Goal: Book appointment/travel/reservation

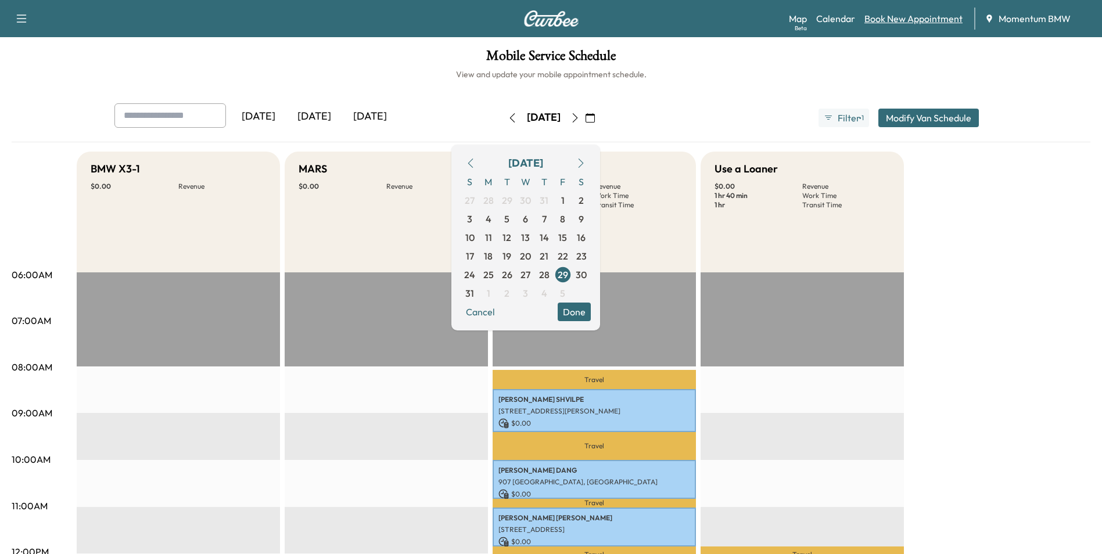
click at [922, 22] on link "Book New Appointment" at bounding box center [914, 19] width 98 height 14
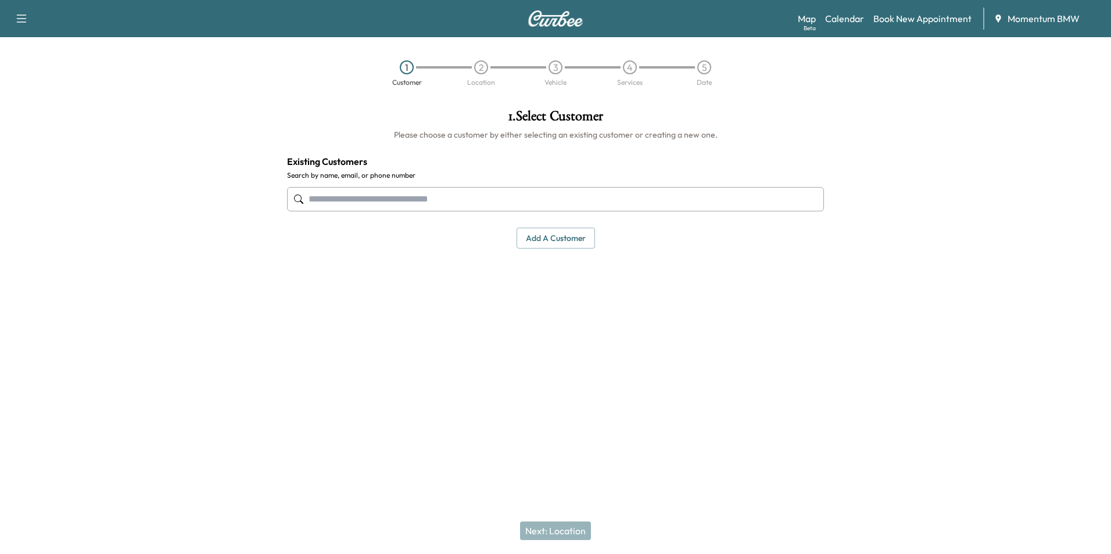
click at [547, 237] on button "Add a customer" at bounding box center [556, 239] width 78 height 22
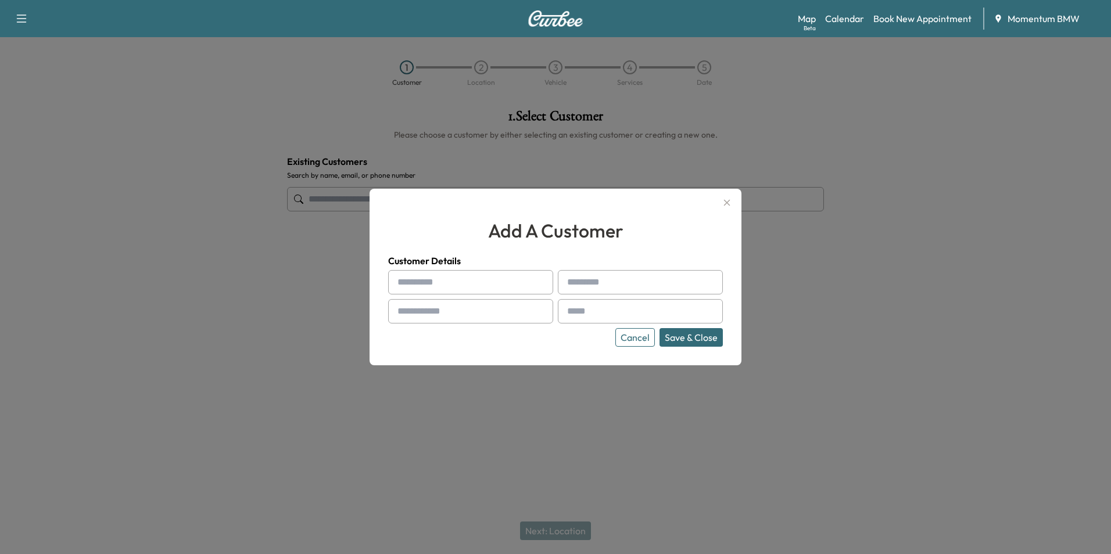
paste input "****"
type input "****"
click at [584, 282] on input "text" at bounding box center [640, 282] width 165 height 24
paste input "*******"
type input "*******"
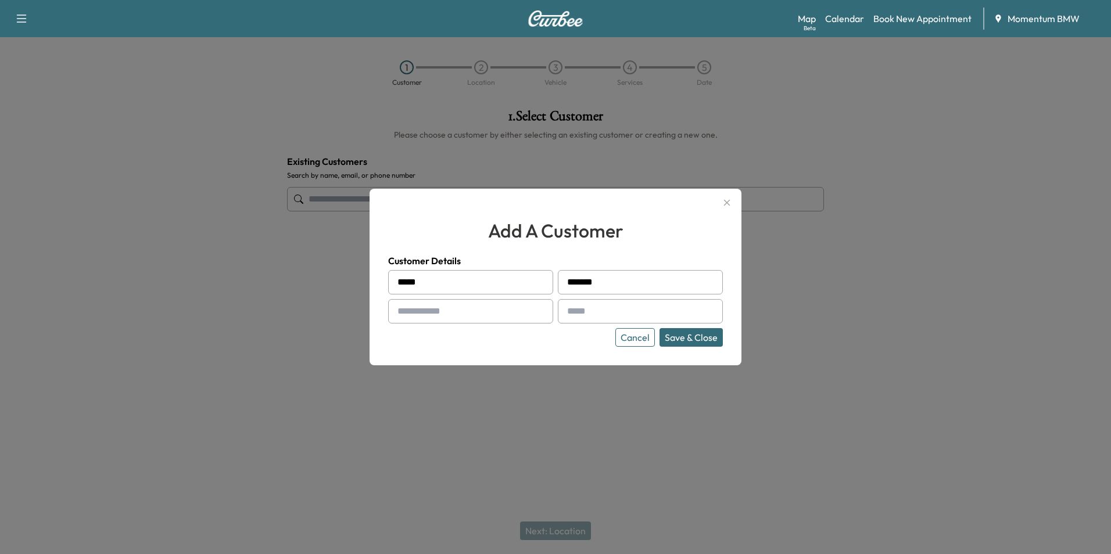
click at [445, 311] on input "text" at bounding box center [470, 311] width 165 height 24
click at [424, 303] on input "text" at bounding box center [470, 311] width 165 height 24
paste input "**********"
type input "**********"
click at [582, 313] on input "text" at bounding box center [640, 311] width 165 height 24
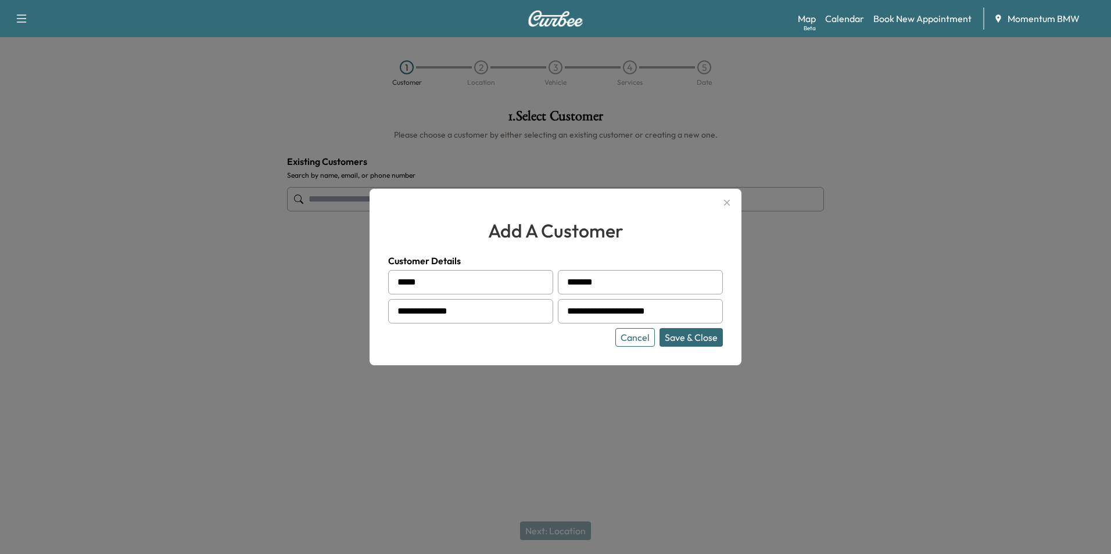
click at [698, 337] on button "Save & Close" at bounding box center [691, 337] width 63 height 19
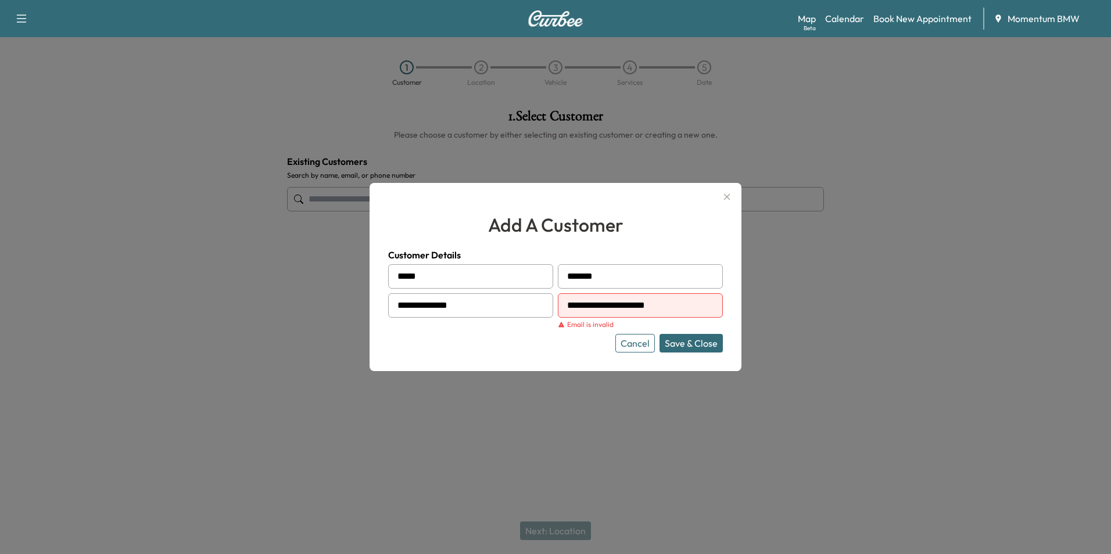
click at [627, 303] on input "**********" at bounding box center [640, 305] width 165 height 24
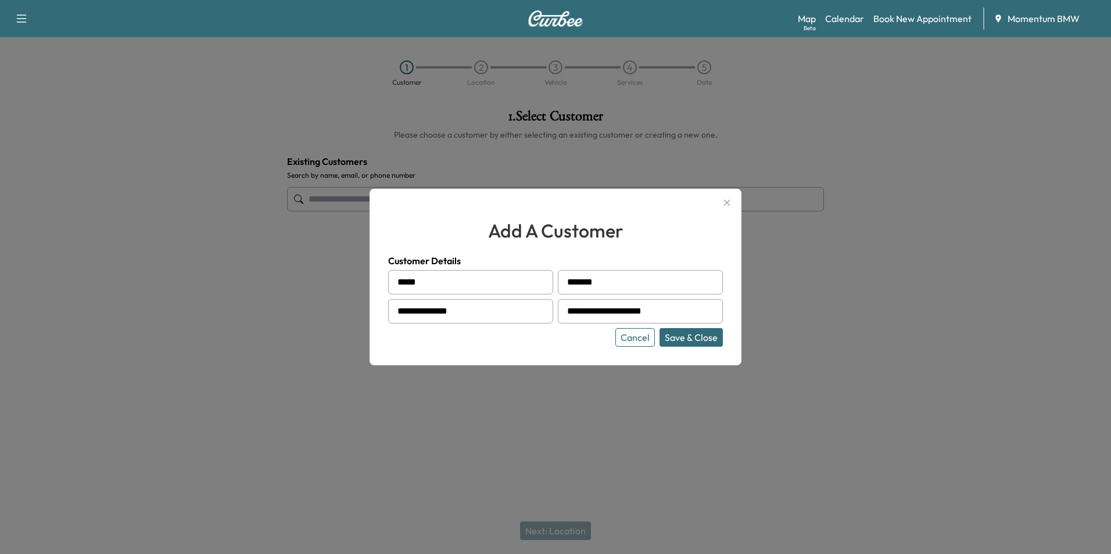
type input "**********"
click at [700, 339] on button "Save & Close" at bounding box center [691, 337] width 63 height 19
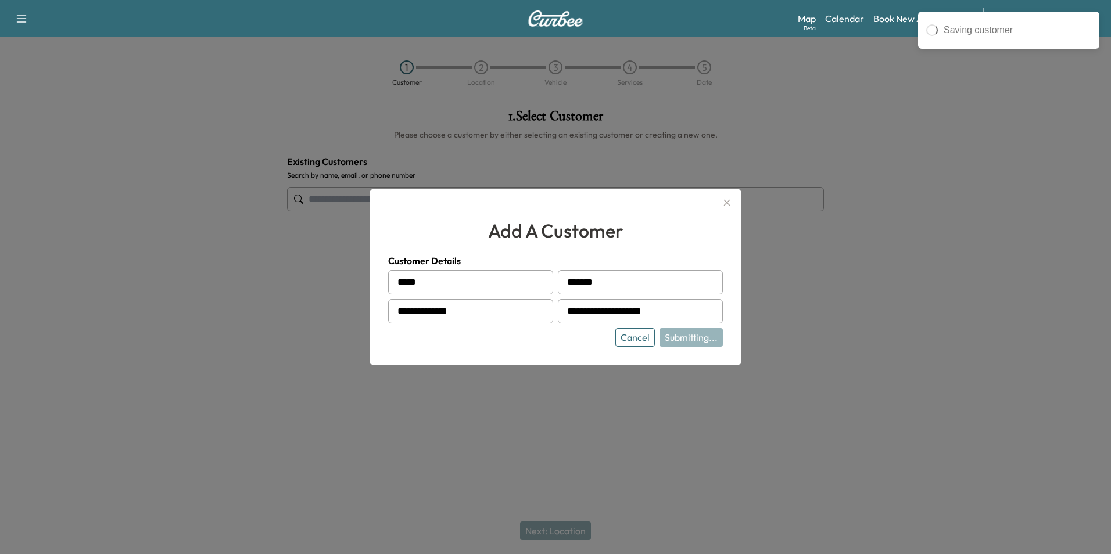
type input "**********"
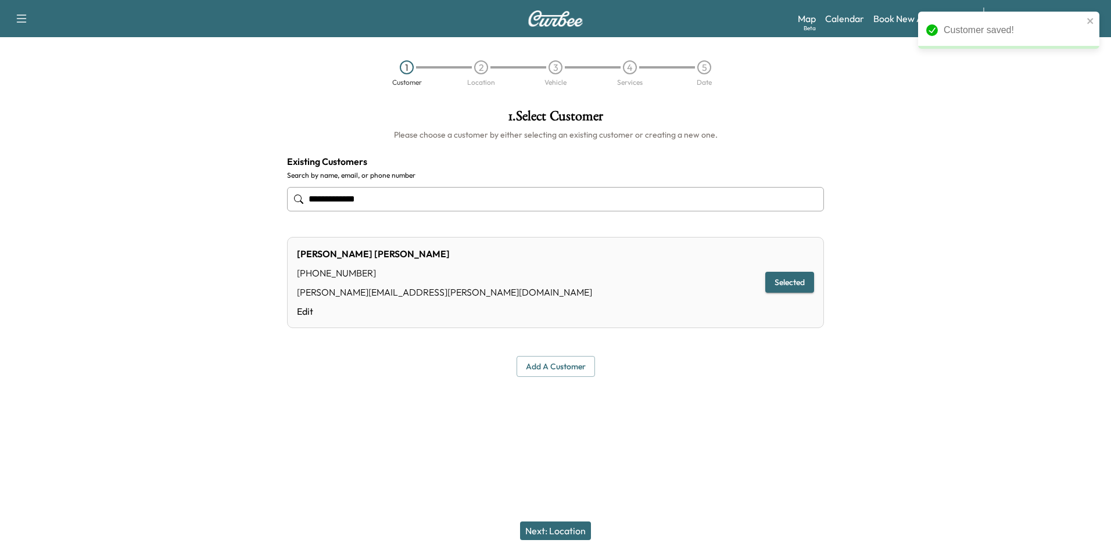
click at [572, 532] on button "Next: Location" at bounding box center [555, 531] width 71 height 19
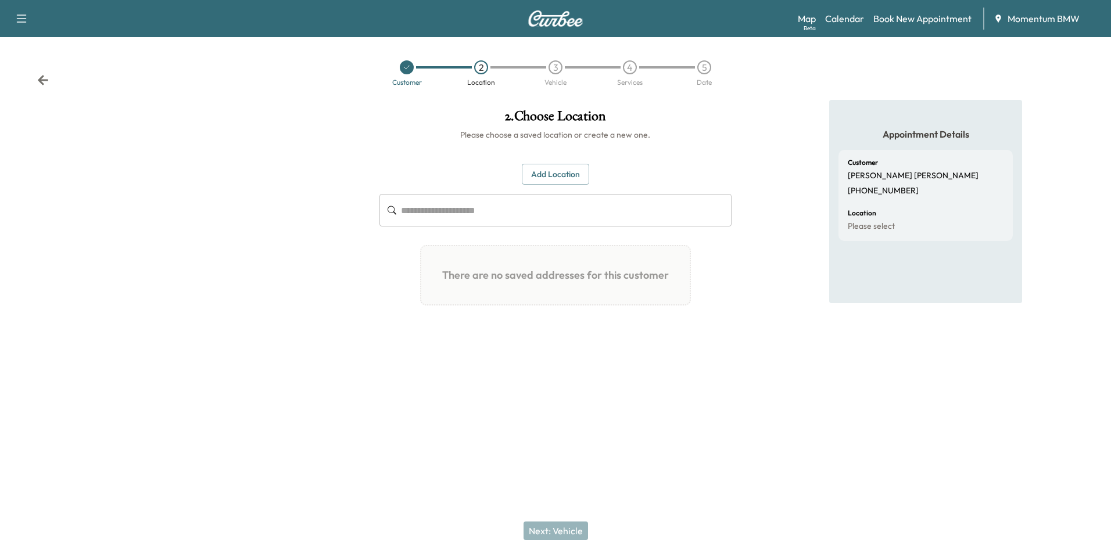
click at [540, 170] on button "Add Location" at bounding box center [555, 175] width 67 height 22
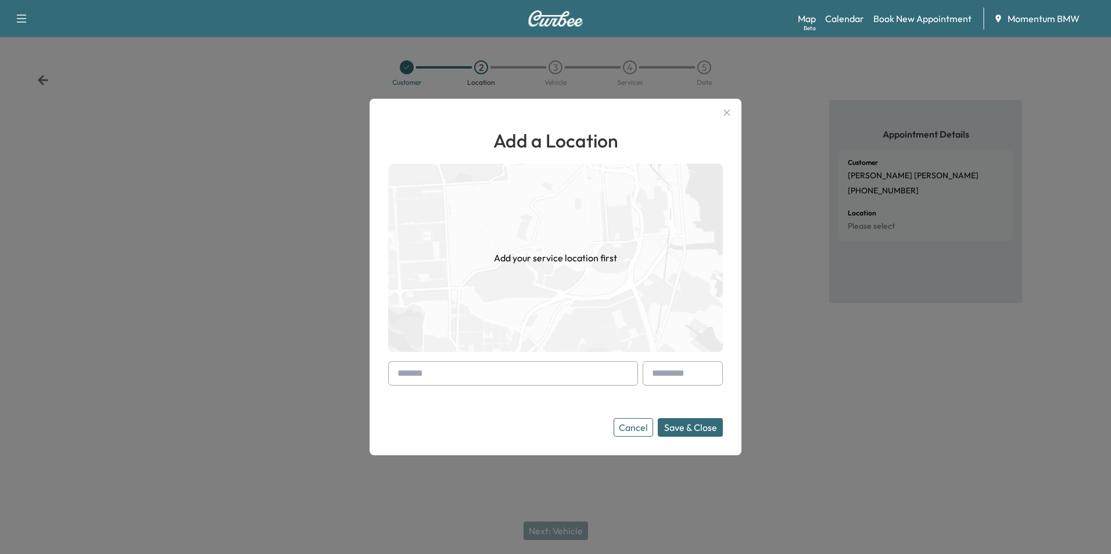
click at [409, 373] on input "text" at bounding box center [513, 373] width 250 height 24
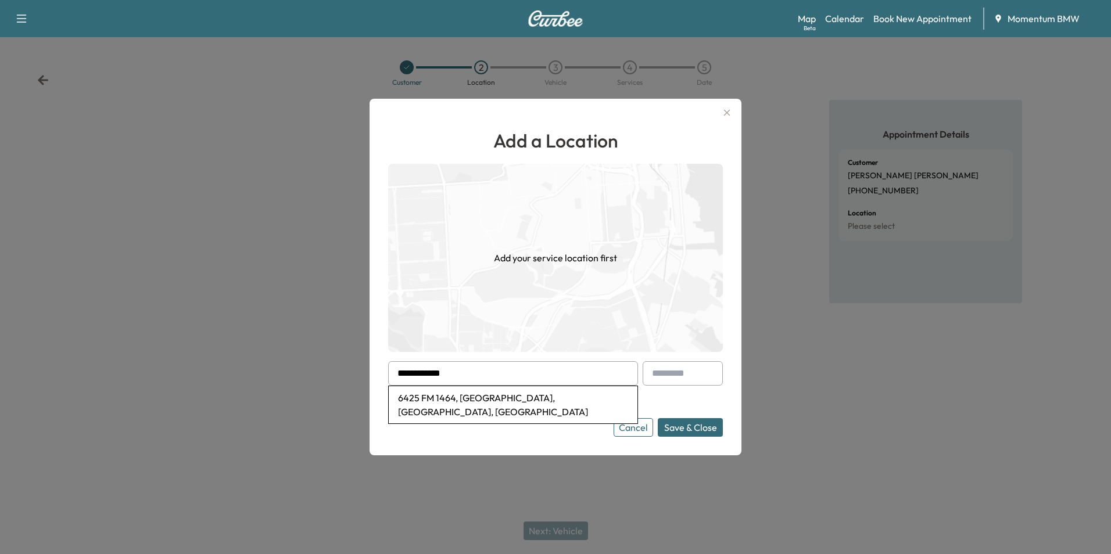
click at [420, 399] on li "6425 FM 1464, [GEOGRAPHIC_DATA], [GEOGRAPHIC_DATA], [GEOGRAPHIC_DATA]" at bounding box center [513, 404] width 249 height 37
type input "**********"
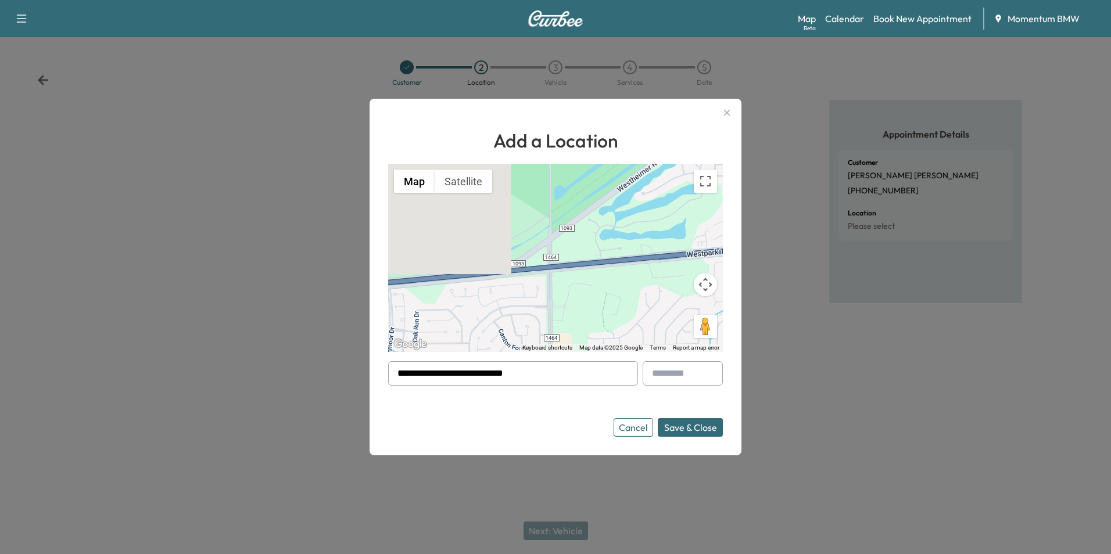
click at [690, 426] on button "Save & Close" at bounding box center [690, 427] width 65 height 19
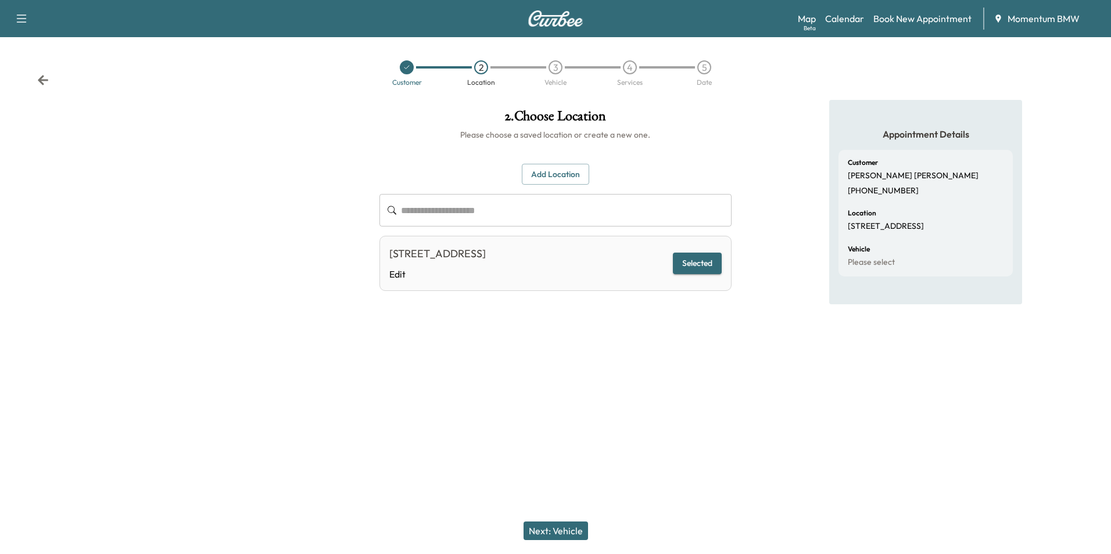
click at [561, 529] on button "Next: Vehicle" at bounding box center [556, 531] width 65 height 19
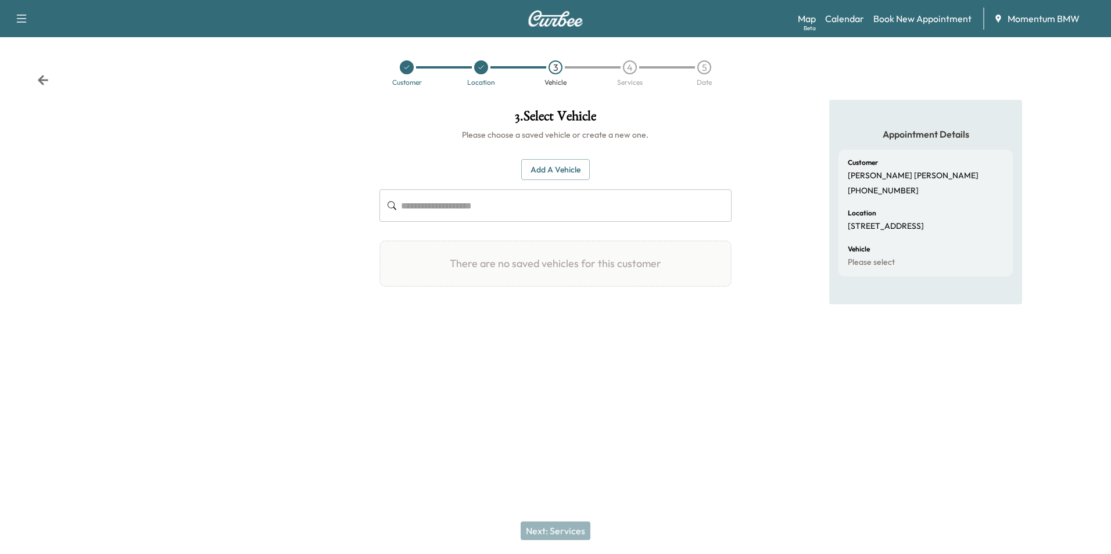
click at [563, 169] on button "Add a Vehicle" at bounding box center [555, 170] width 69 height 22
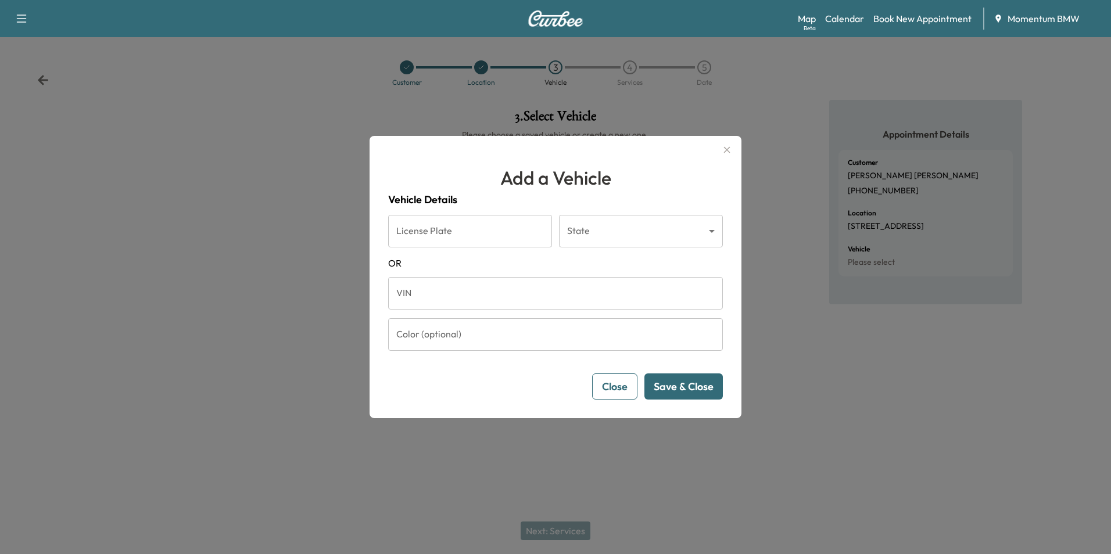
click at [453, 302] on input "VIN" at bounding box center [555, 293] width 335 height 33
paste input "**********"
type input "**********"
click at [691, 392] on button "Save & Close" at bounding box center [684, 387] width 78 height 26
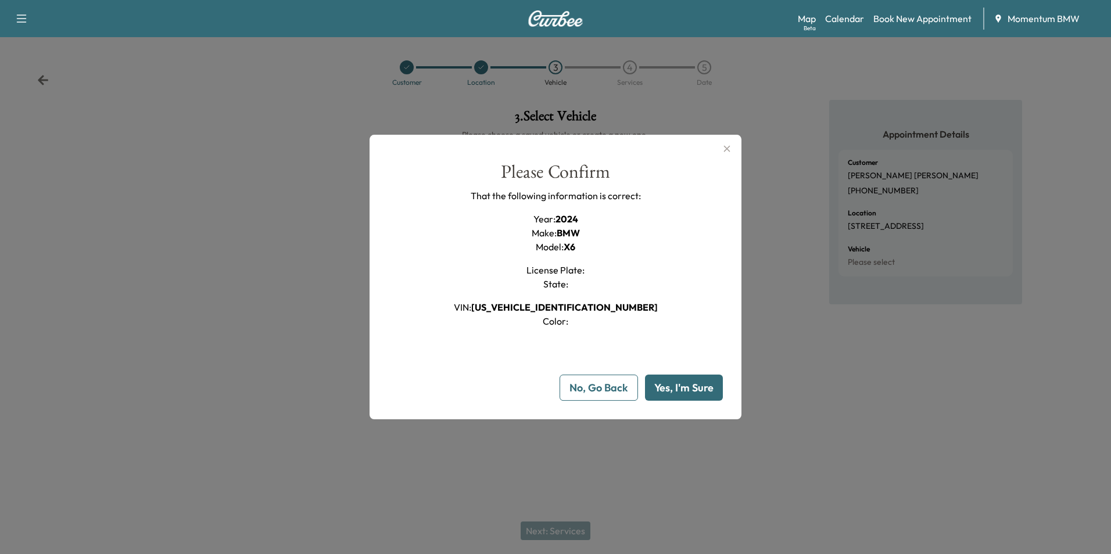
click at [691, 391] on button "Yes, I'm Sure" at bounding box center [684, 388] width 78 height 26
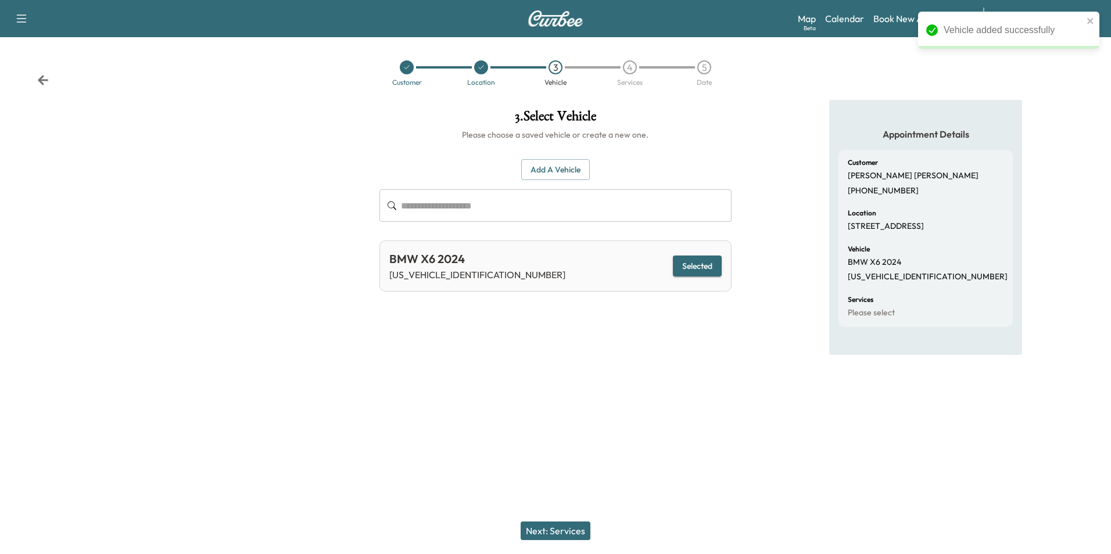
click at [555, 530] on button "Next: Services" at bounding box center [556, 531] width 70 height 19
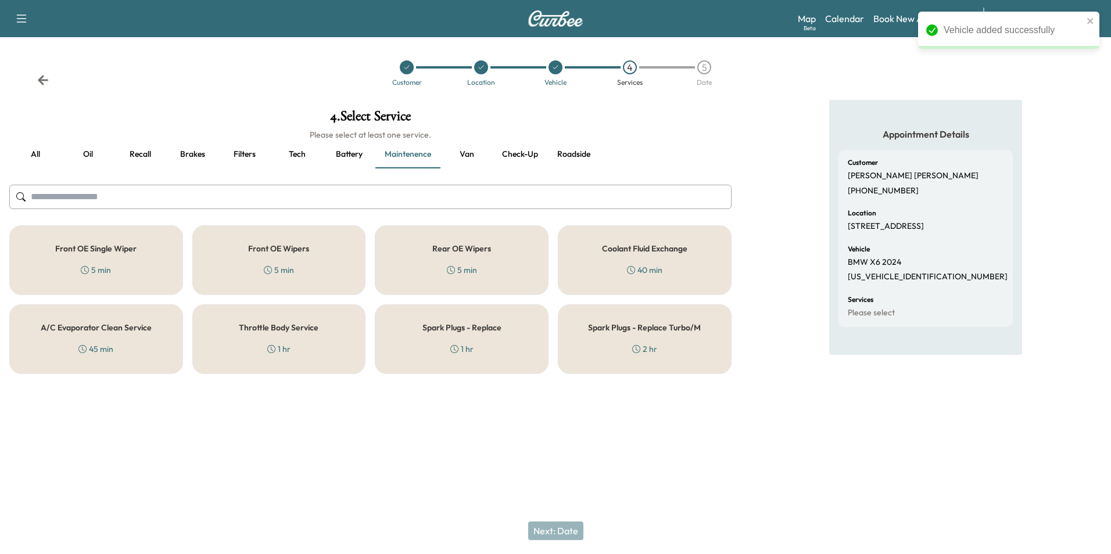
click at [567, 154] on button "Roadside" at bounding box center [573, 155] width 52 height 28
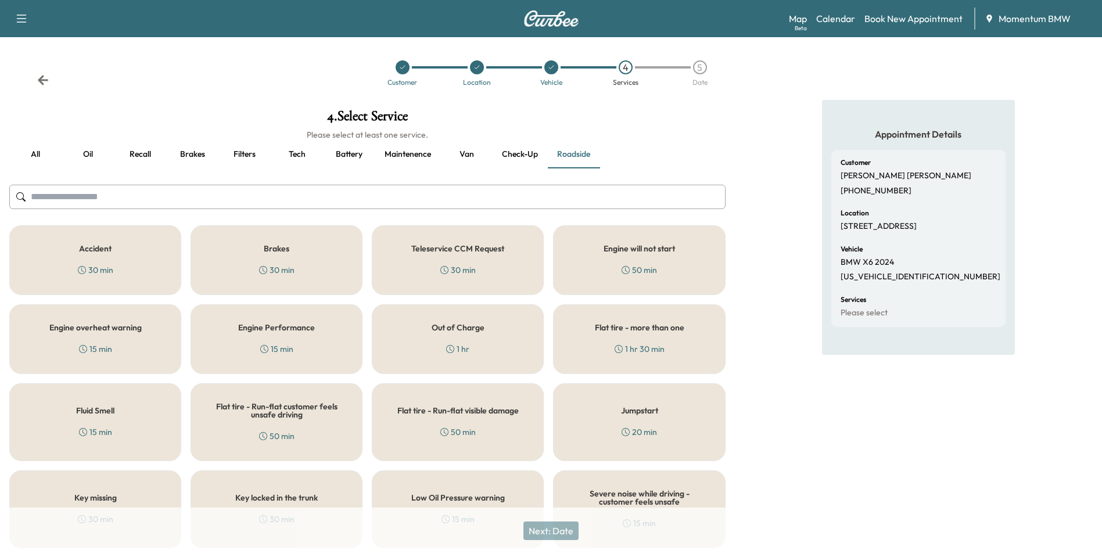
click at [622, 341] on div "Flat tire - more than one 1 hr 30 min" at bounding box center [639, 340] width 172 height 70
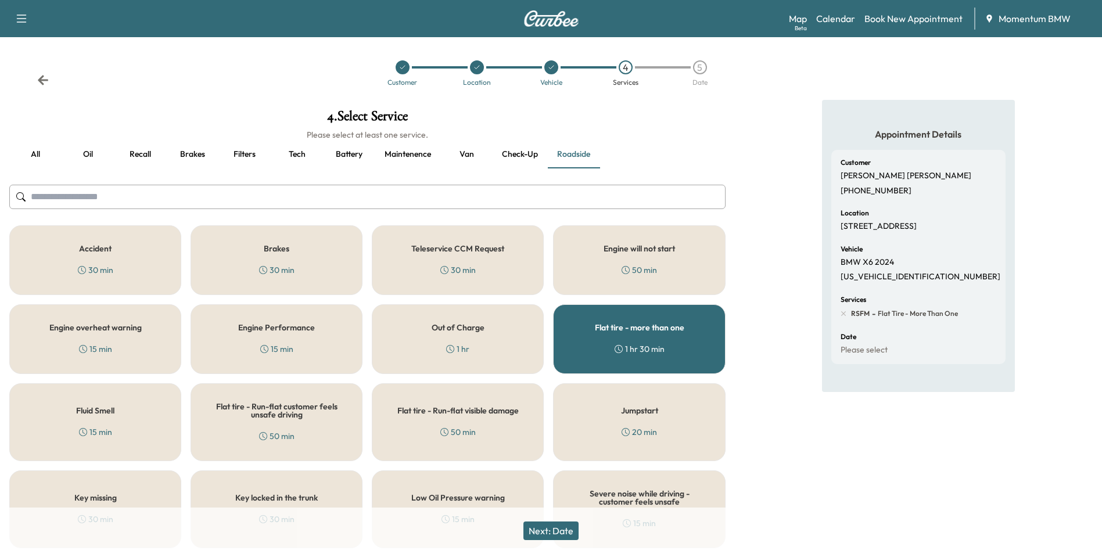
click at [552, 529] on button "Next: Date" at bounding box center [551, 531] width 55 height 19
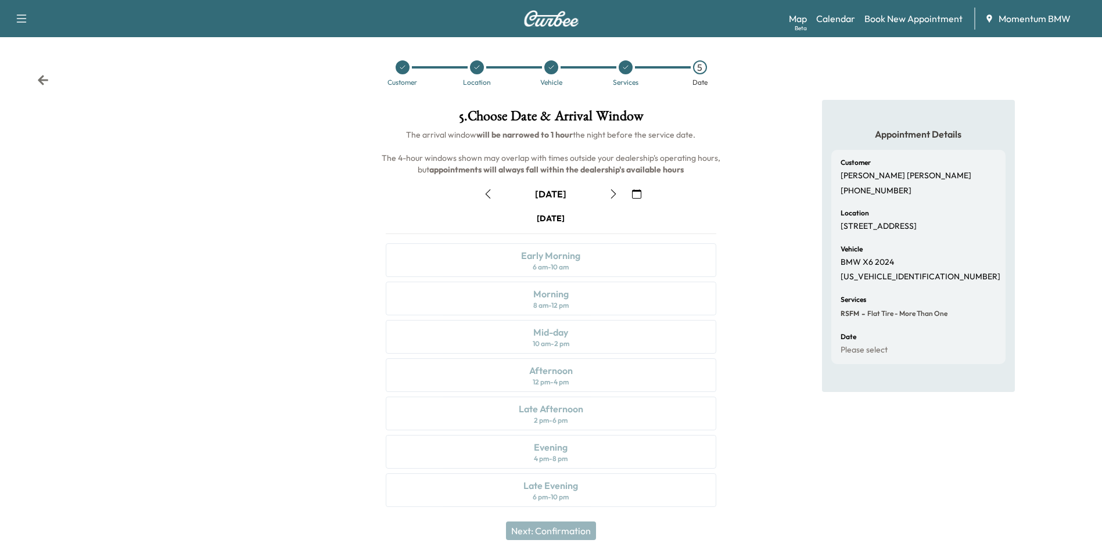
click at [488, 194] on icon "button" at bounding box center [488, 193] width 9 height 9
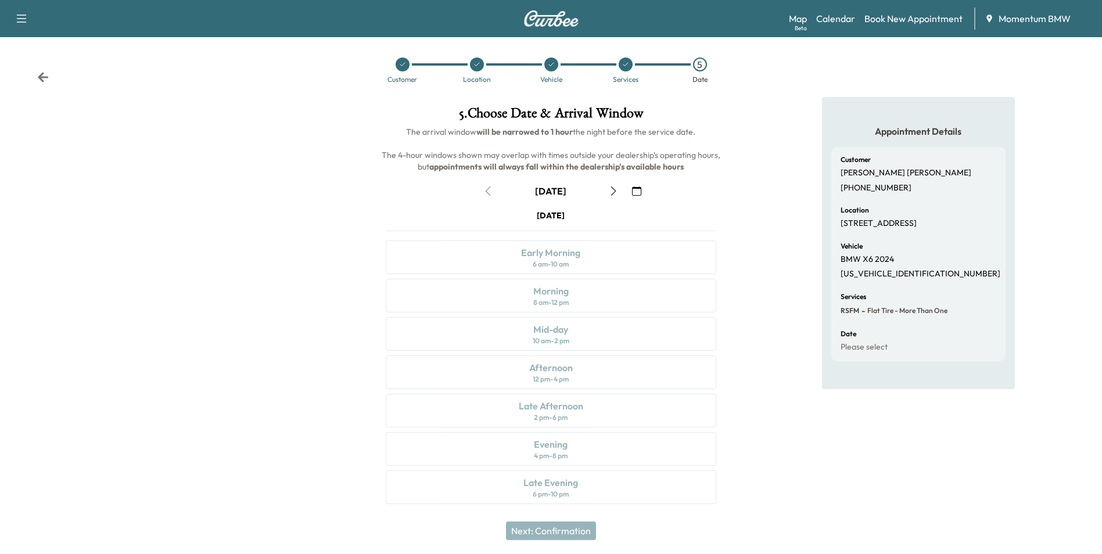
scroll to position [4, 0]
click at [564, 449] on div "[DATE] Early Morning 6 am - 10 am Morning 8 am - 12 pm Mid-day 10 am - 2 pm Aft…" at bounding box center [551, 358] width 349 height 299
click at [39, 76] on icon at bounding box center [43, 76] width 10 height 10
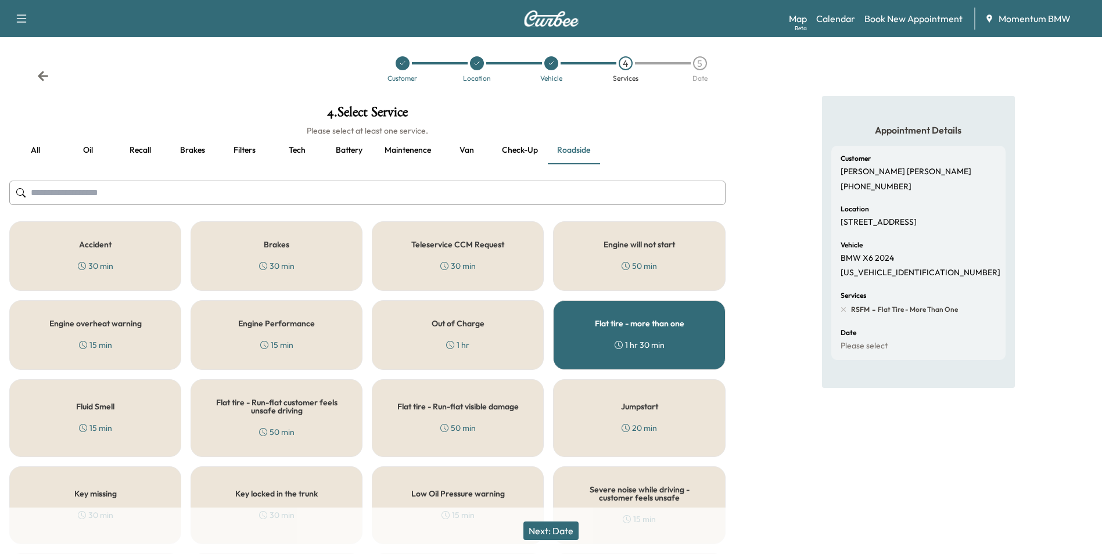
click at [278, 264] on div "30 min" at bounding box center [276, 266] width 35 height 12
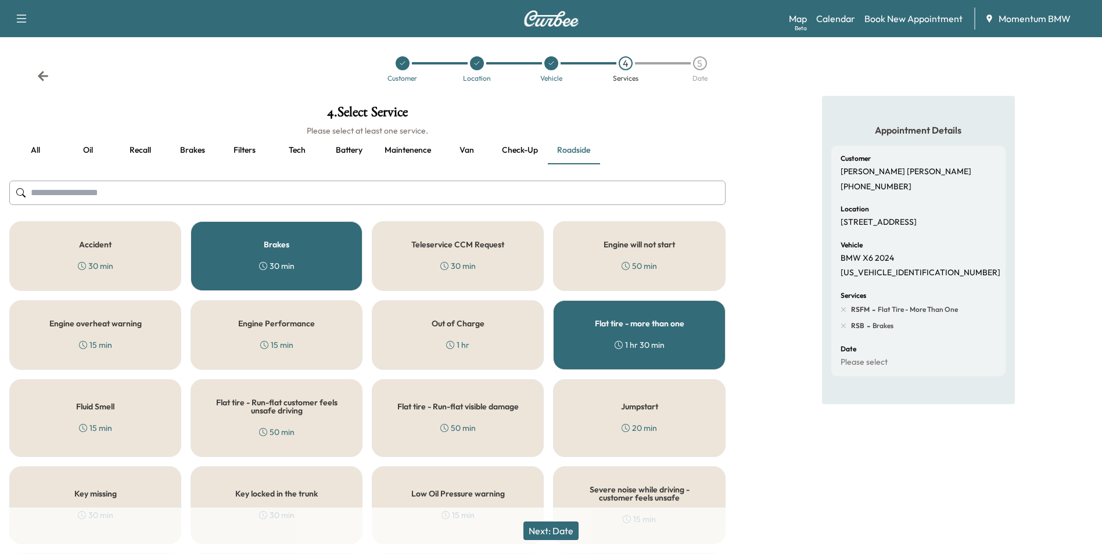
click at [600, 339] on div "Flat tire - more than one 1 hr 30 min" at bounding box center [639, 335] width 172 height 70
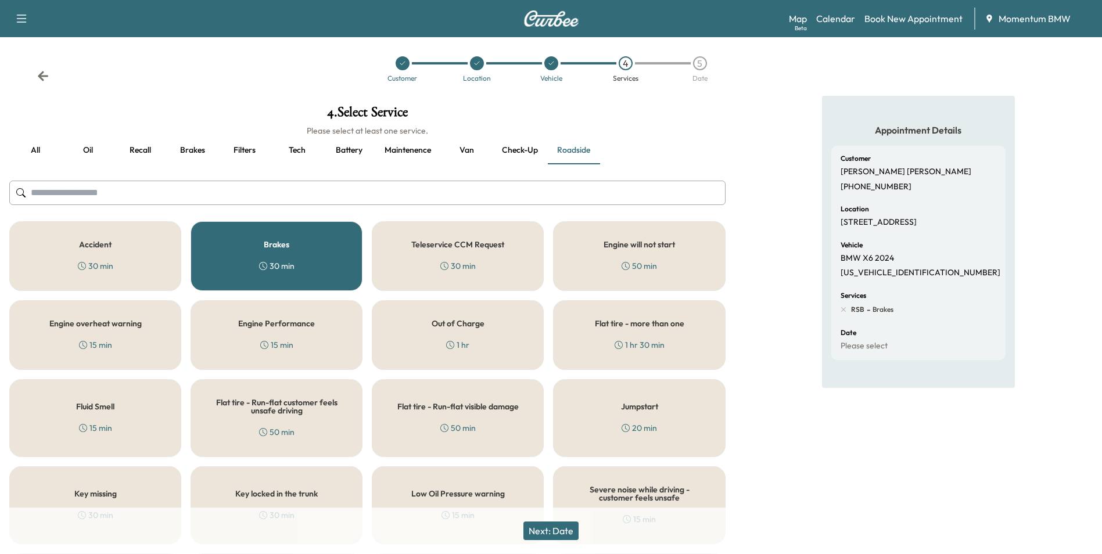
click at [568, 531] on button "Next: Date" at bounding box center [551, 531] width 55 height 19
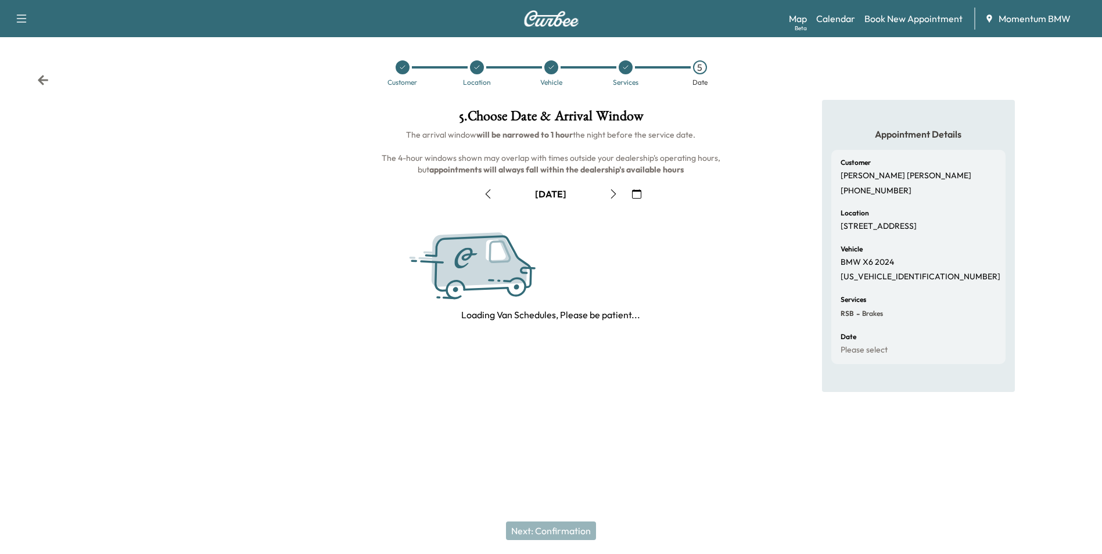
scroll to position [0, 0]
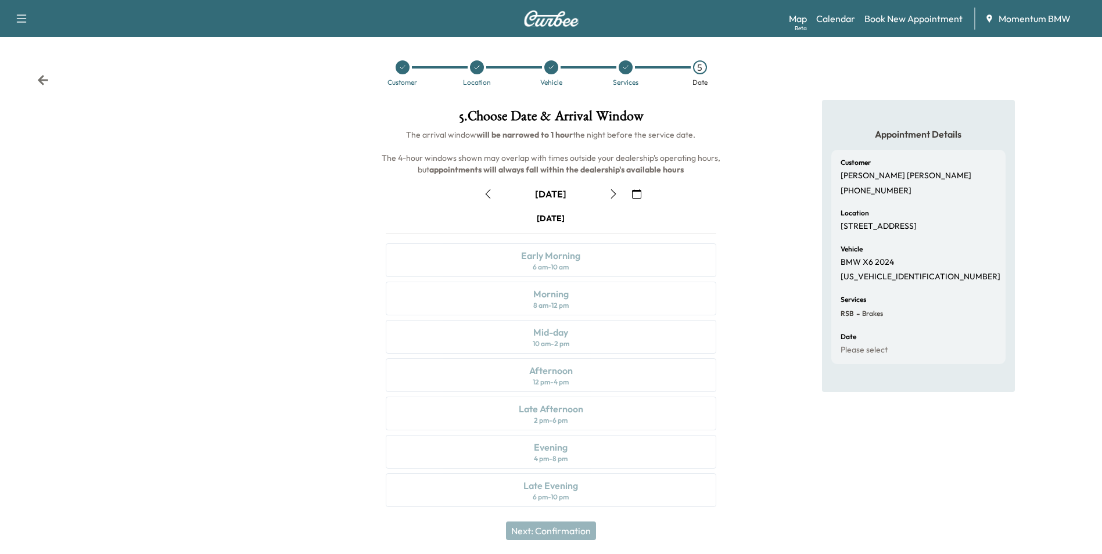
click at [488, 196] on icon "button" at bounding box center [488, 193] width 5 height 9
click at [41, 80] on icon at bounding box center [43, 80] width 10 height 10
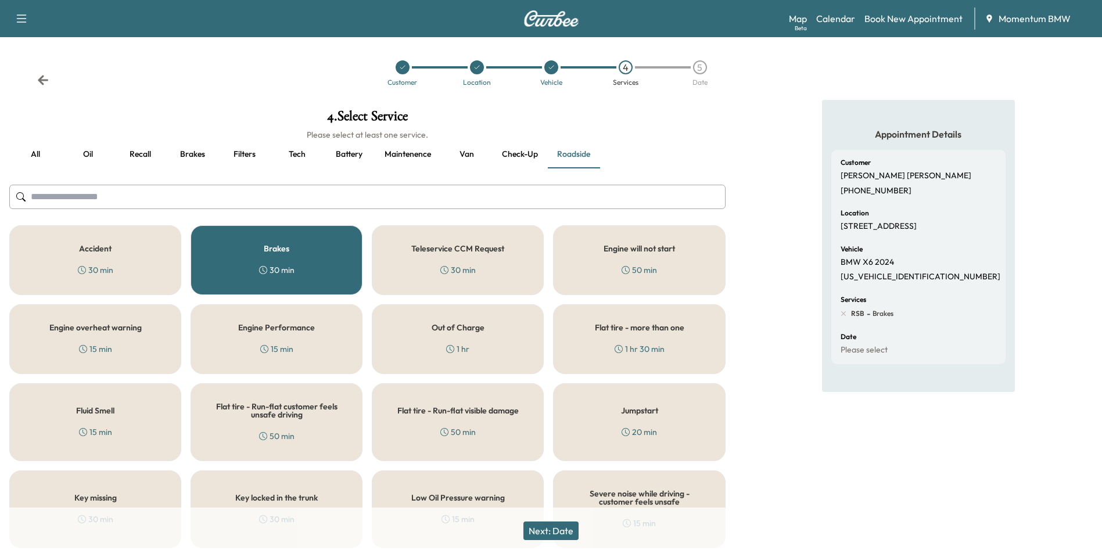
click at [212, 266] on div "Brakes 30 min" at bounding box center [277, 260] width 172 height 70
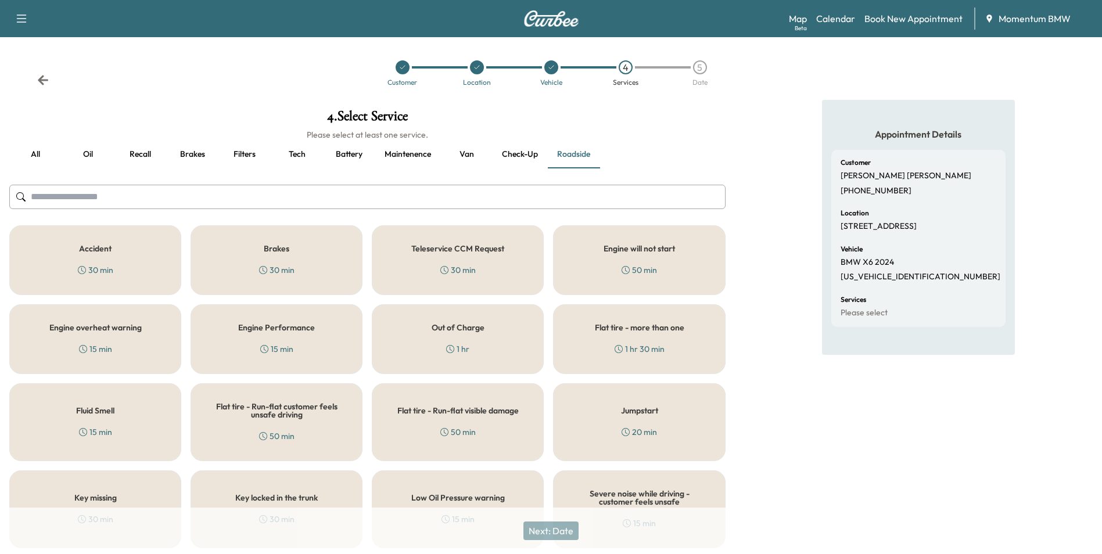
click at [241, 342] on div "Engine Performance 15 min" at bounding box center [277, 340] width 172 height 70
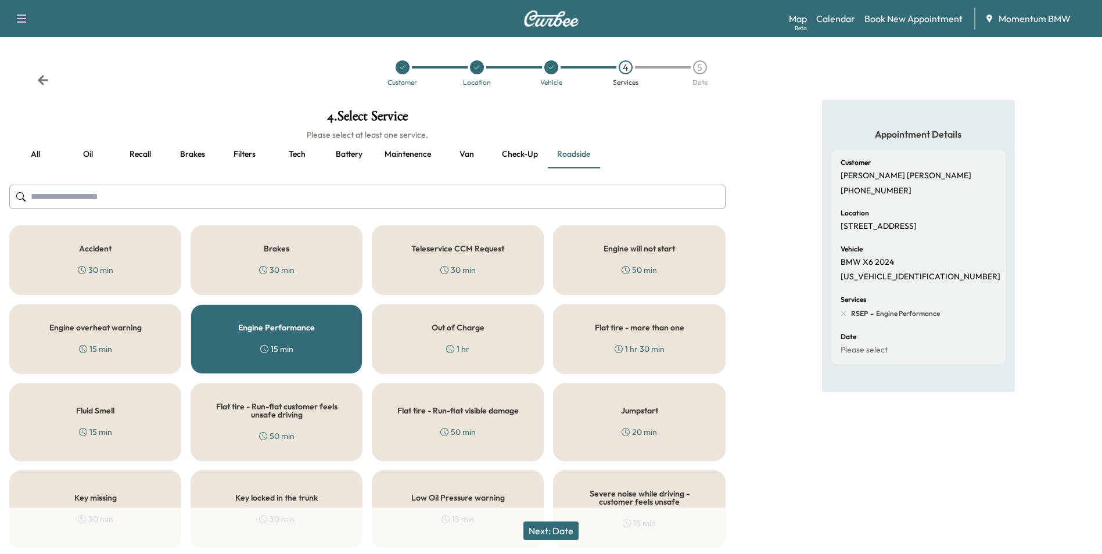
click at [558, 534] on button "Next: Date" at bounding box center [551, 531] width 55 height 19
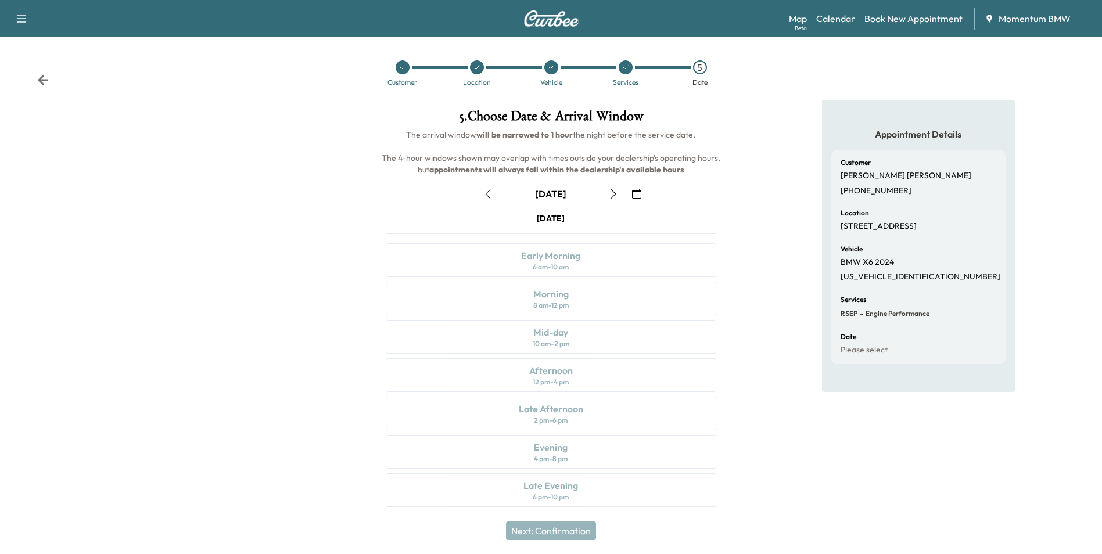
click at [492, 193] on icon "button" at bounding box center [488, 193] width 9 height 9
click at [39, 79] on icon at bounding box center [43, 80] width 12 height 12
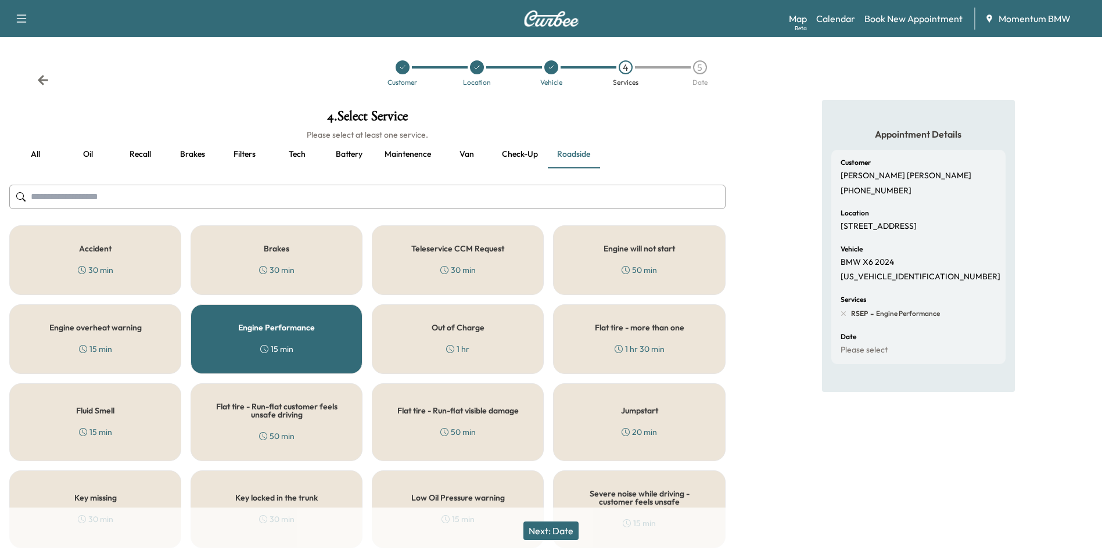
click at [209, 338] on div "Engine Performance 15 min" at bounding box center [277, 340] width 172 height 70
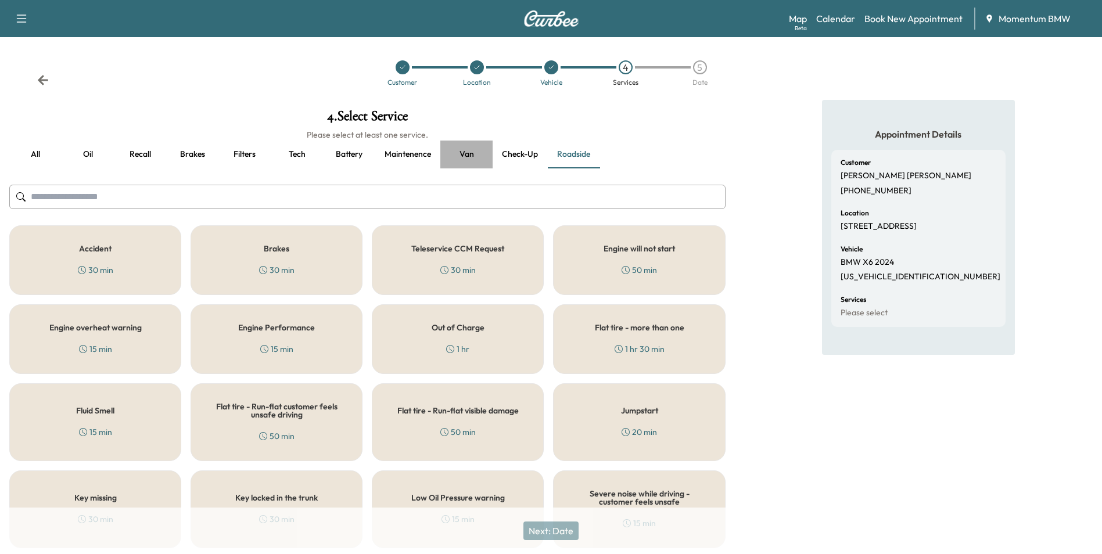
click at [464, 153] on button "Van" at bounding box center [467, 155] width 52 height 28
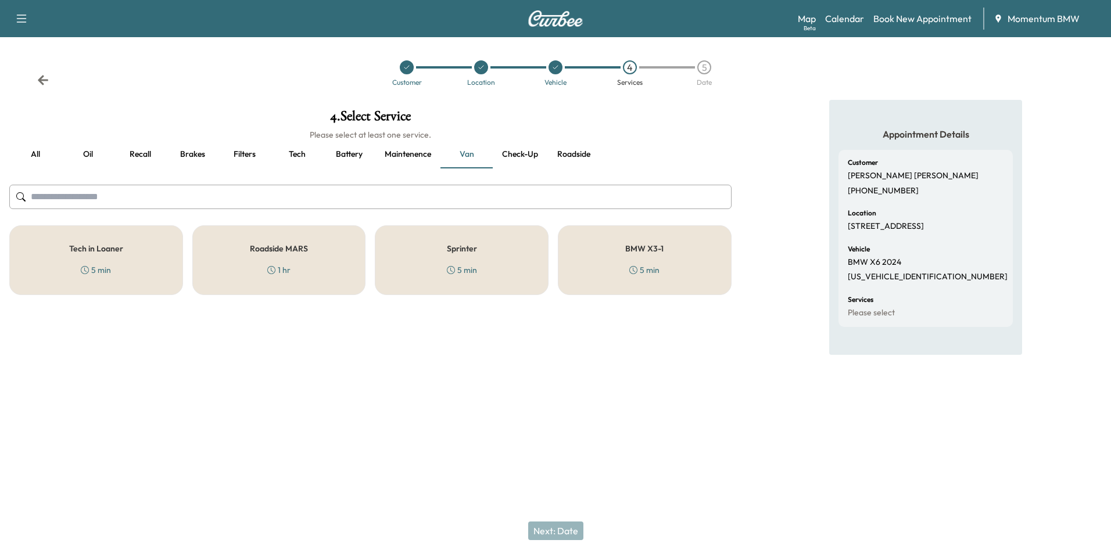
click at [492, 271] on div "Sprinter 5 min" at bounding box center [462, 260] width 174 height 70
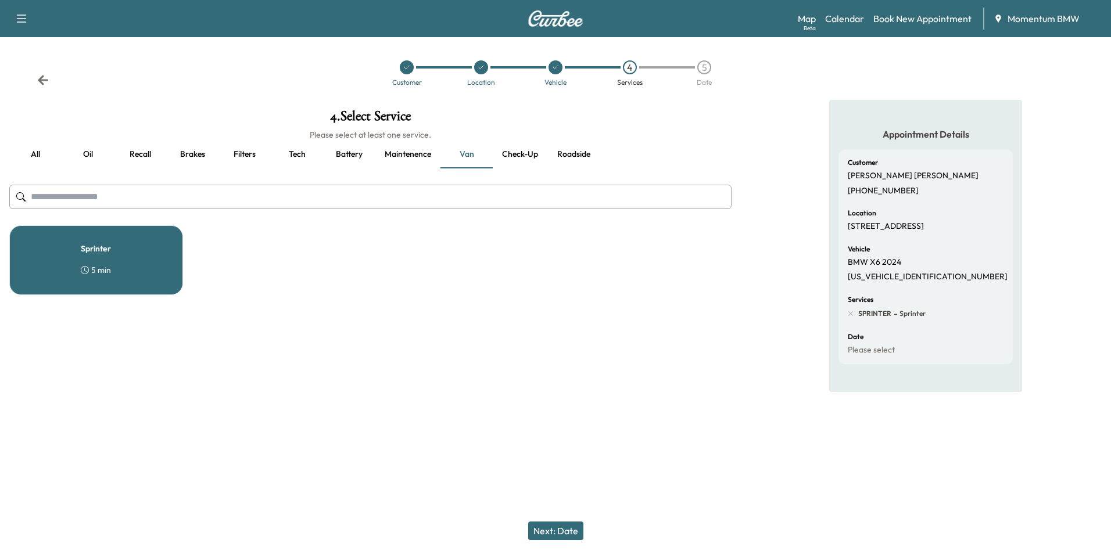
click at [555, 525] on button "Next: Date" at bounding box center [555, 531] width 55 height 19
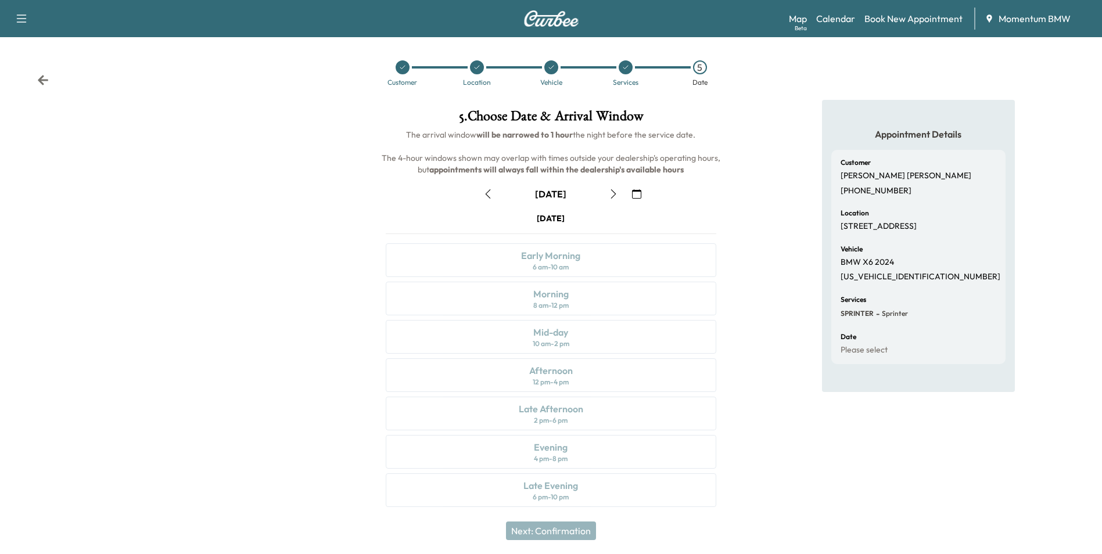
click at [489, 193] on icon "button" at bounding box center [488, 193] width 9 height 9
click at [522, 412] on div "Late Afternoon" at bounding box center [551, 409] width 65 height 14
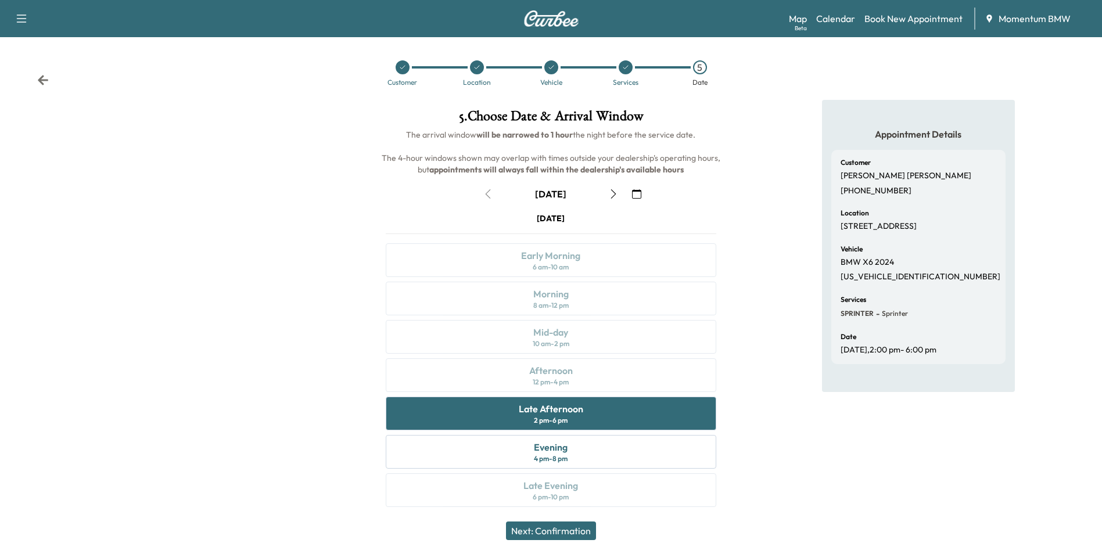
click at [565, 536] on button "Next: Confirmation" at bounding box center [551, 531] width 90 height 19
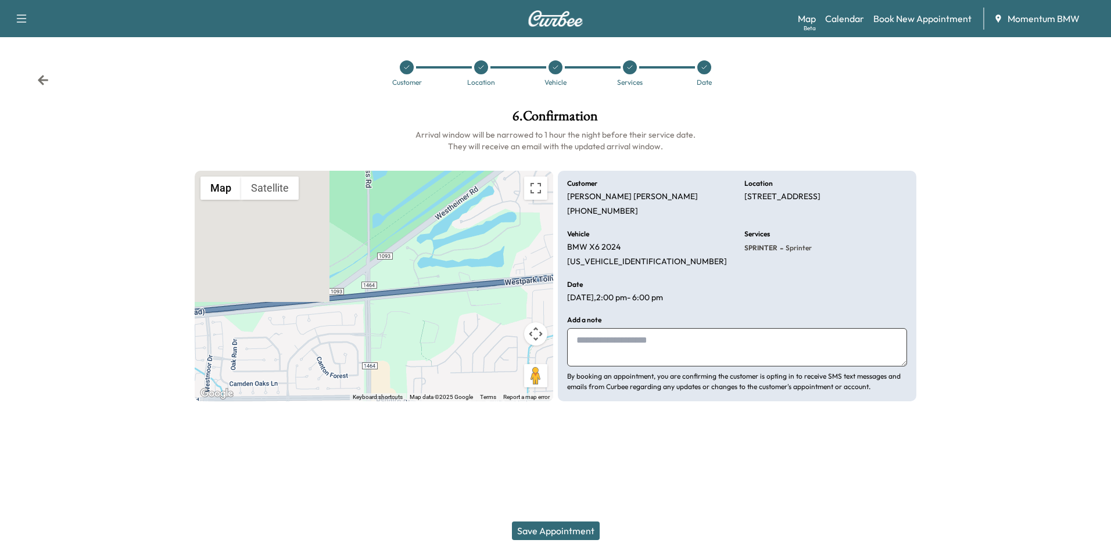
click at [570, 524] on button "Save Appointment" at bounding box center [556, 531] width 88 height 19
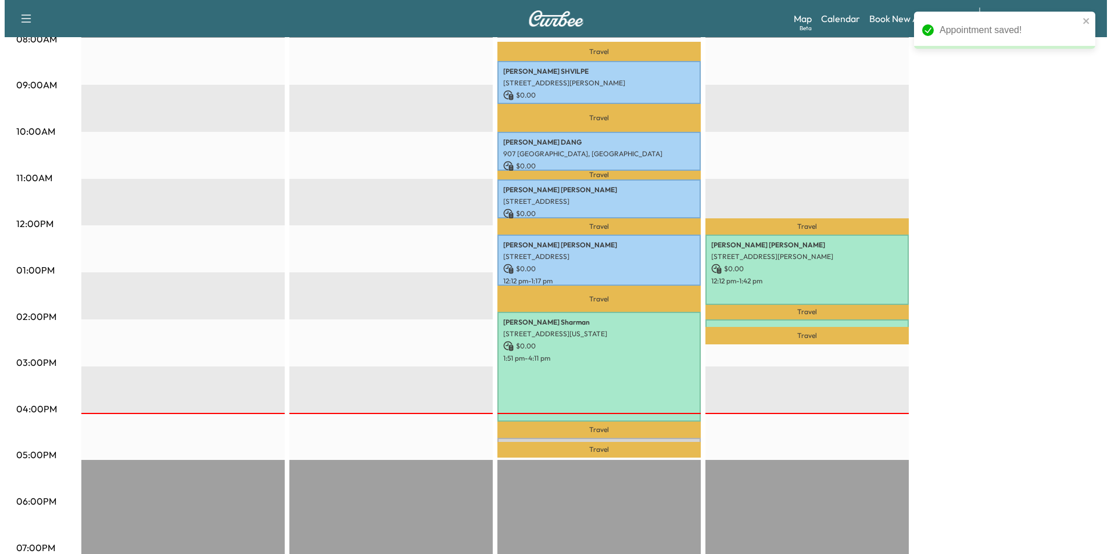
scroll to position [407, 0]
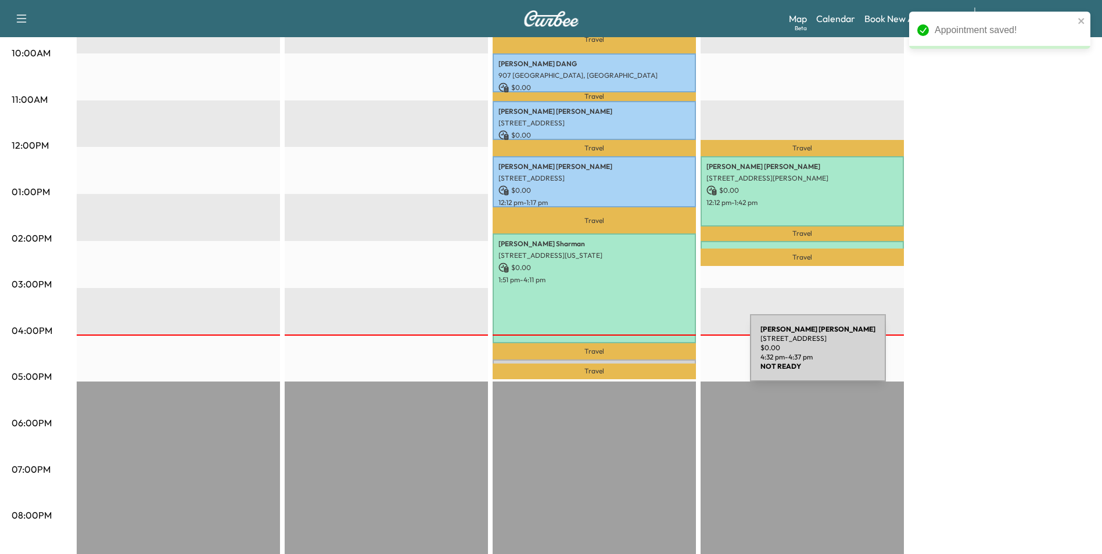
click at [663, 360] on div "[PERSON_NAME] [STREET_ADDRESS] $ 0.00 4:32 pm - 4:37 pm" at bounding box center [594, 366] width 203 height 12
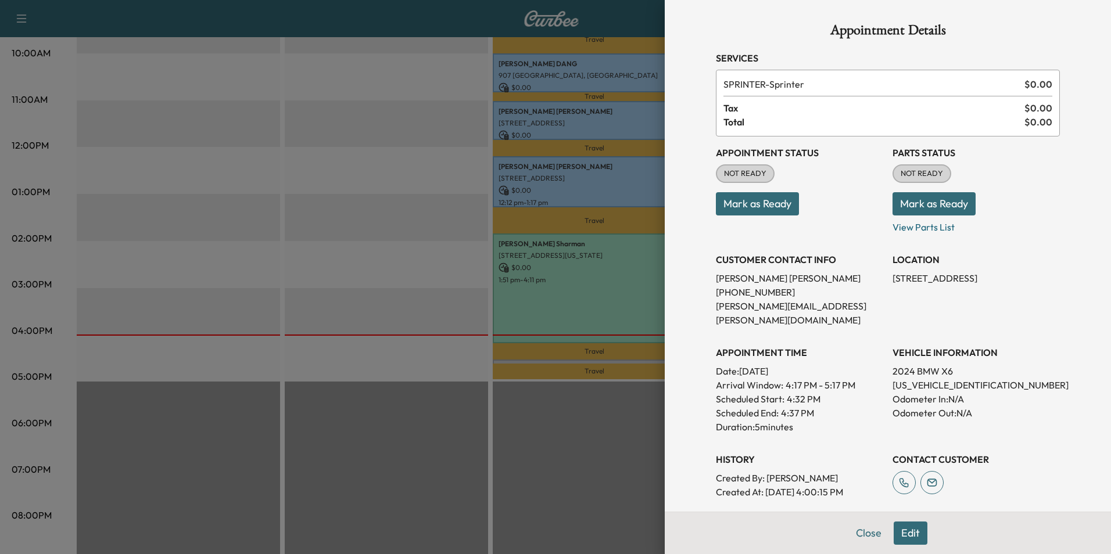
click at [754, 198] on button "Mark as Ready" at bounding box center [757, 203] width 83 height 23
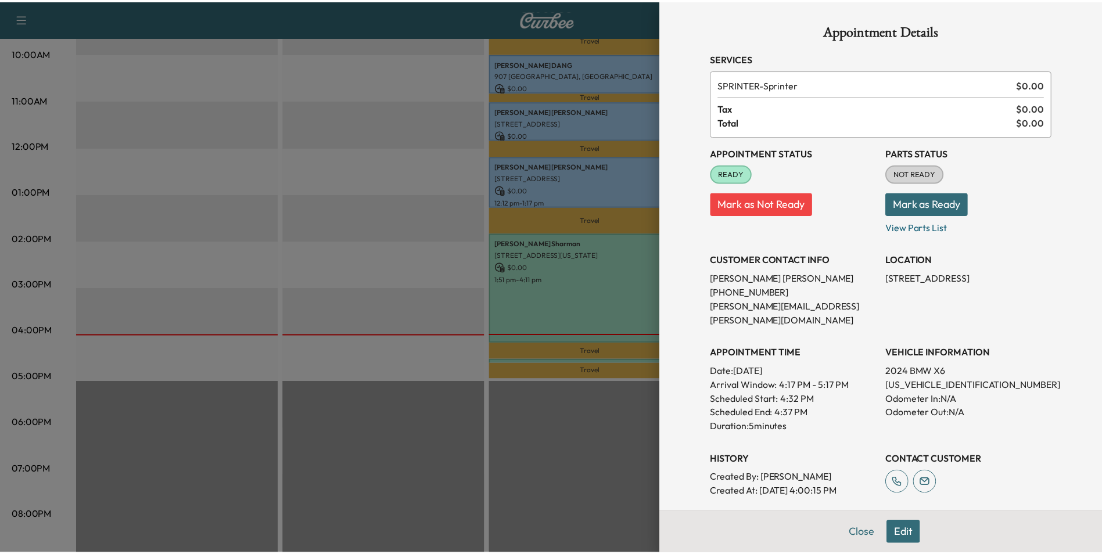
scroll to position [90, 0]
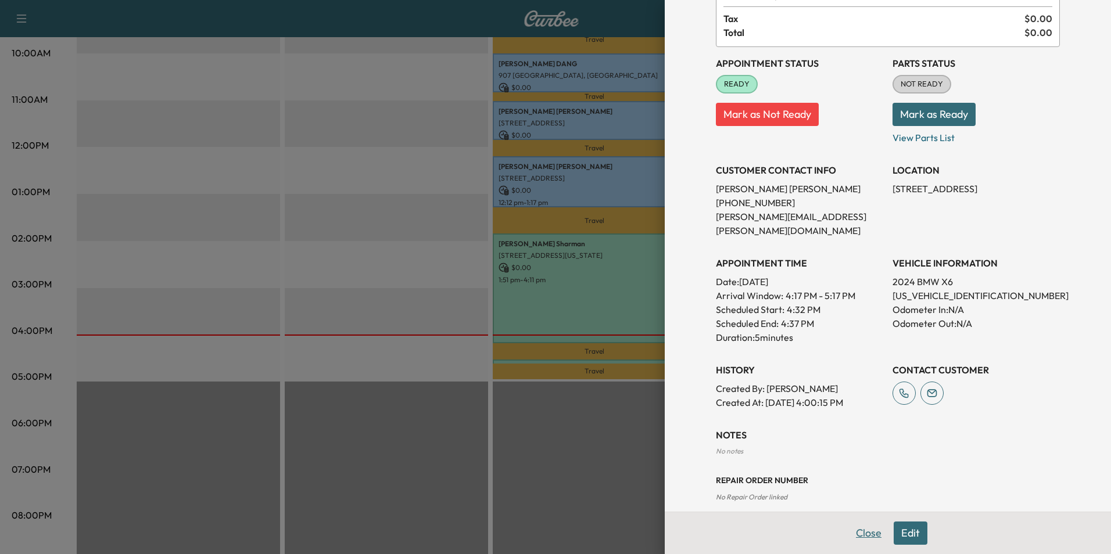
click at [862, 535] on button "Close" at bounding box center [869, 533] width 41 height 23
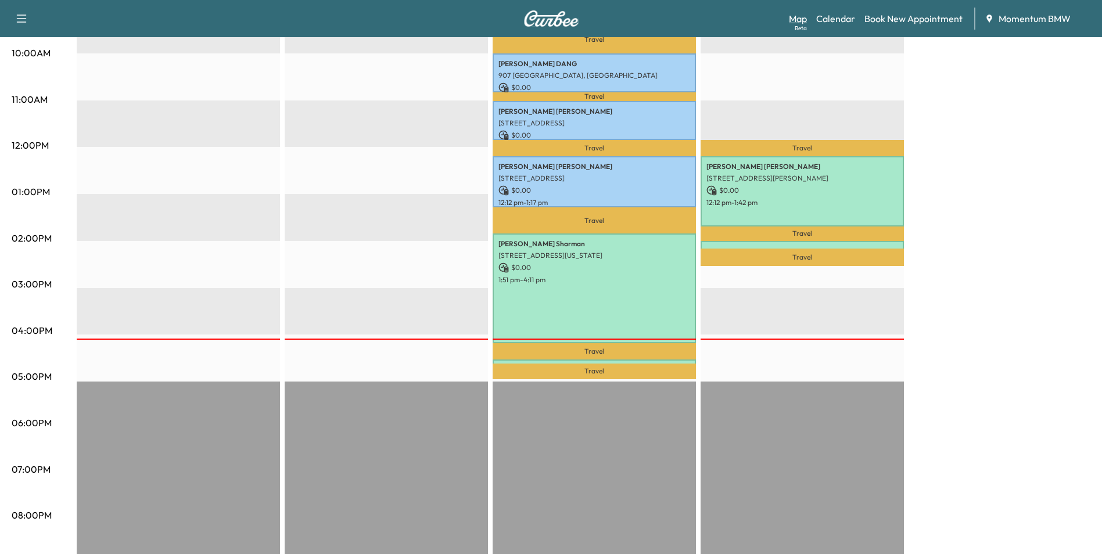
click at [797, 16] on link "Map Beta" at bounding box center [798, 19] width 18 height 14
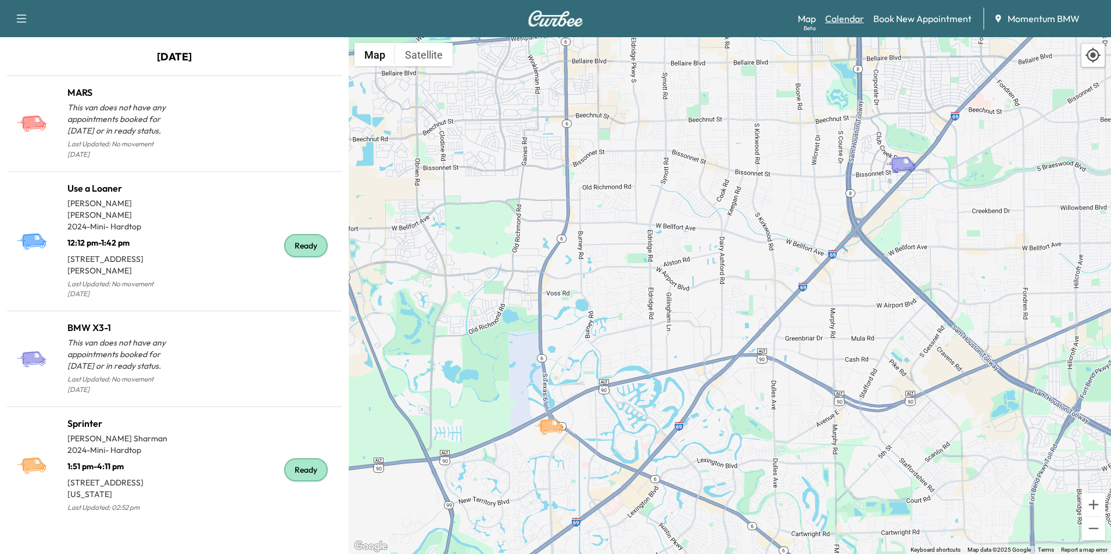
click at [848, 22] on link "Calendar" at bounding box center [844, 19] width 39 height 14
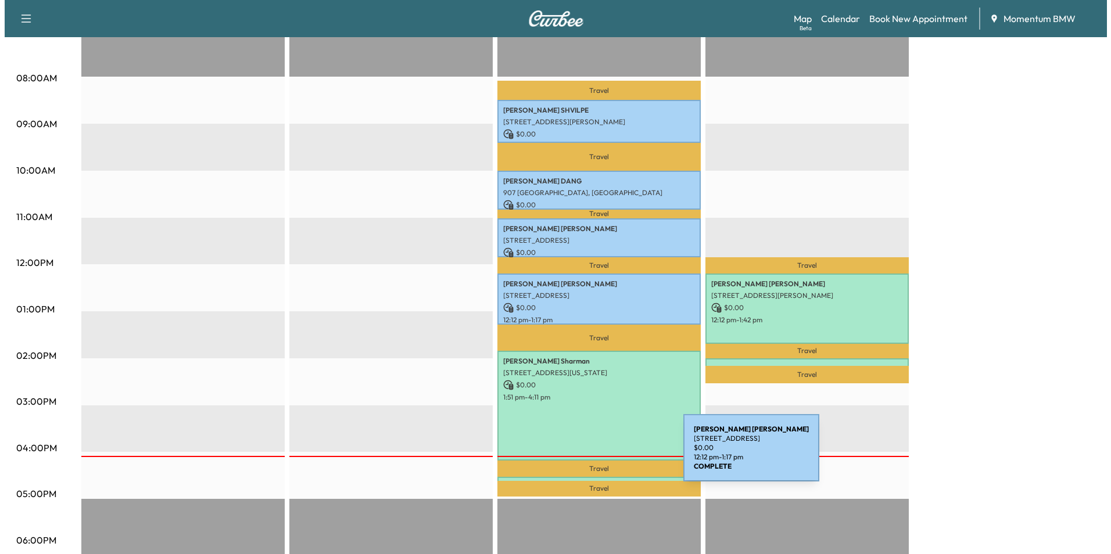
scroll to position [291, 0]
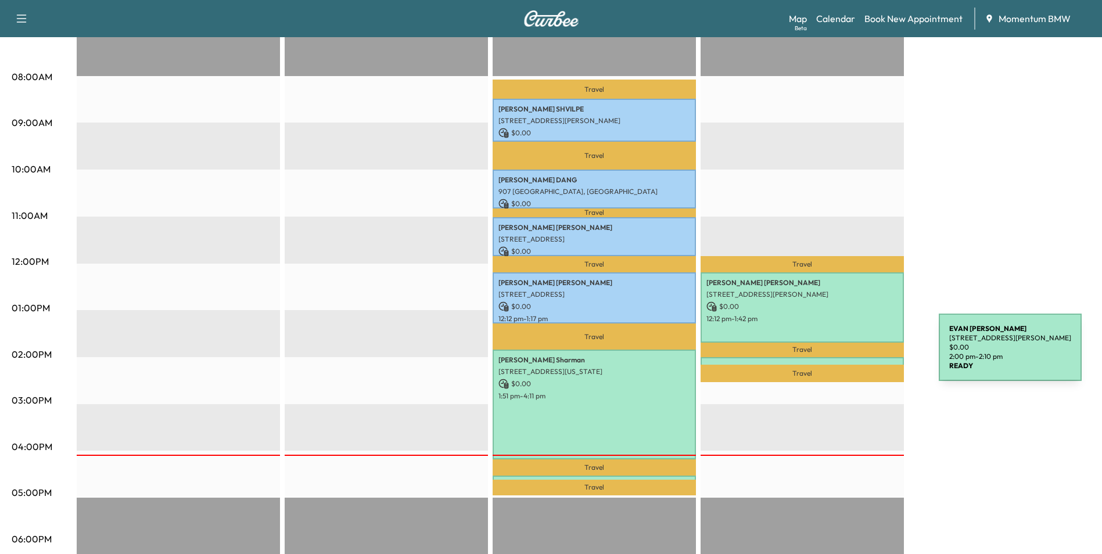
click at [852, 357] on div "[PERSON_NAME] [STREET_ADDRESS][PERSON_NAME] $ 0.00 2:00 pm - 2:10 pm" at bounding box center [802, 363] width 203 height 12
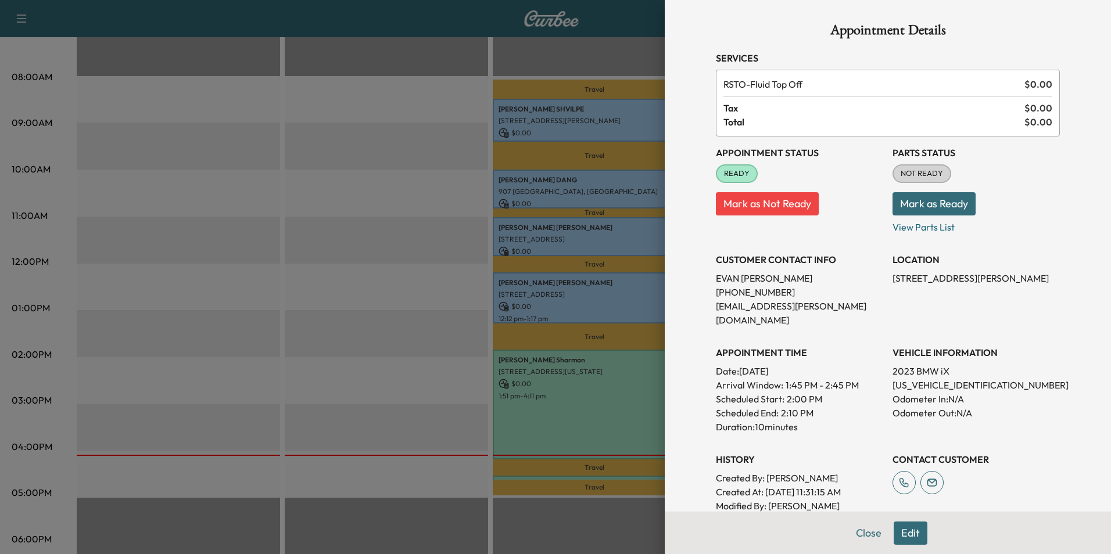
click at [629, 473] on div at bounding box center [555, 277] width 1111 height 554
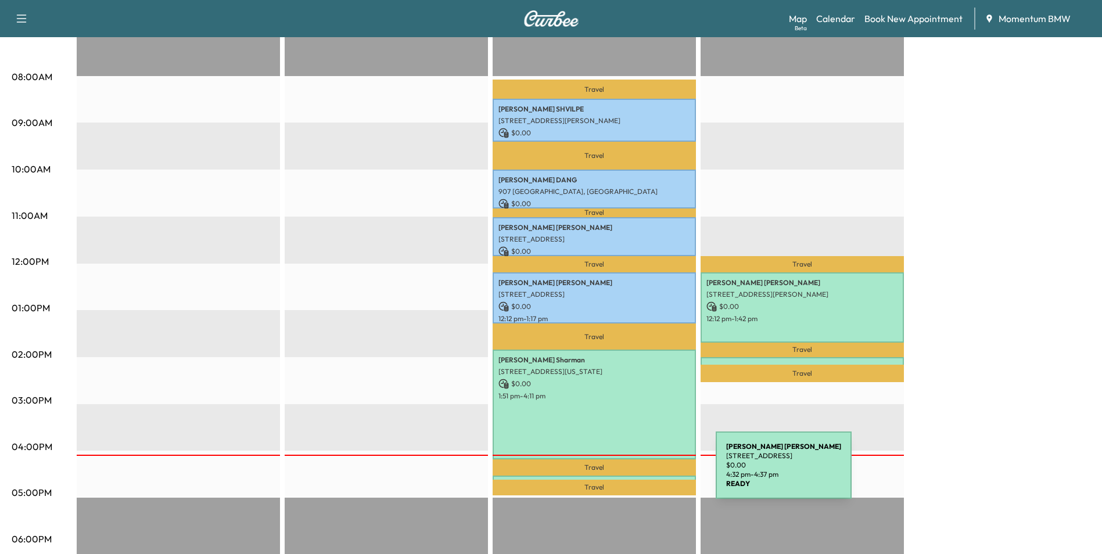
click at [629, 476] on div "[PERSON_NAME] [STREET_ADDRESS] $ 0.00 4:32 pm - 4:37 pm" at bounding box center [594, 482] width 203 height 12
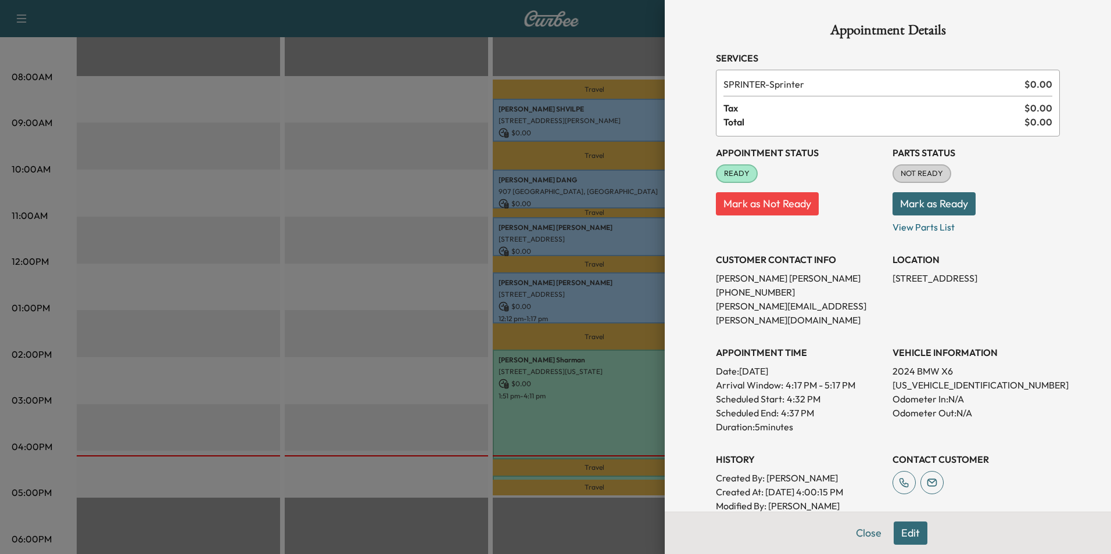
click at [631, 470] on div at bounding box center [555, 277] width 1111 height 554
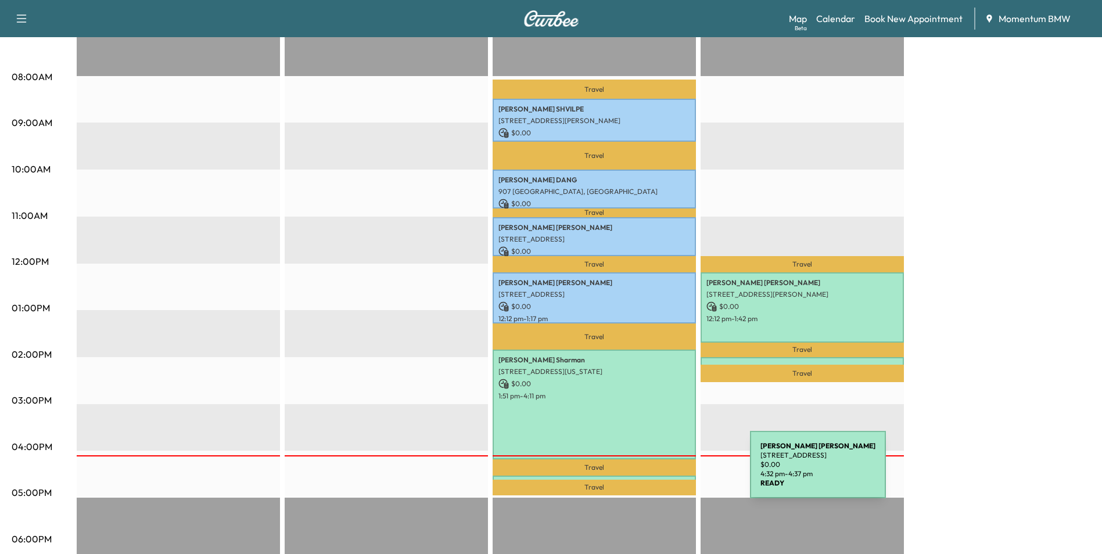
click at [663, 476] on div "[PERSON_NAME] [STREET_ADDRESS] $ 0.00 4:32 pm - 4:37 pm" at bounding box center [594, 482] width 203 height 12
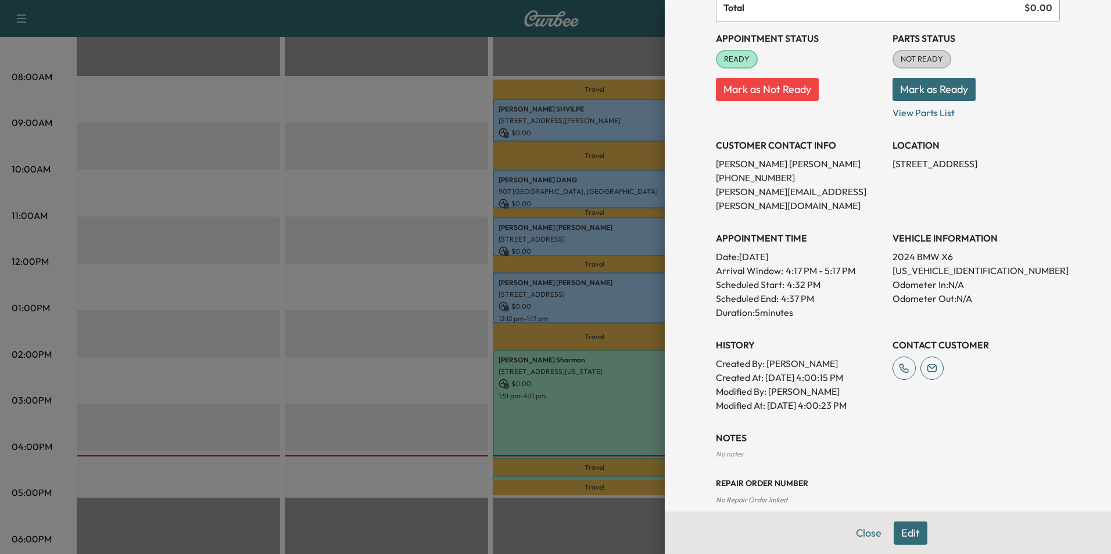
scroll to position [117, 0]
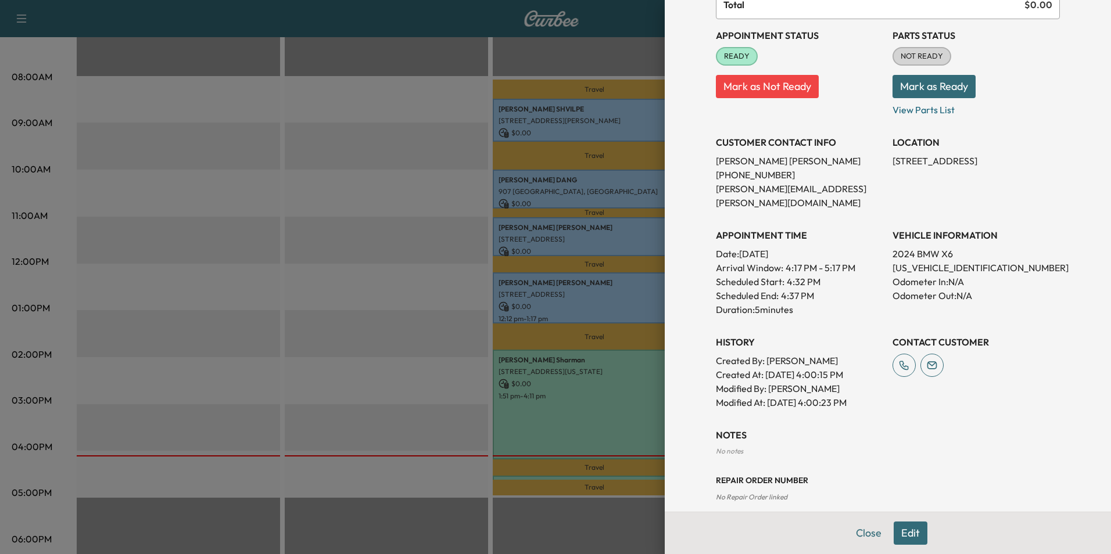
click at [908, 527] on button "Edit" at bounding box center [911, 533] width 34 height 23
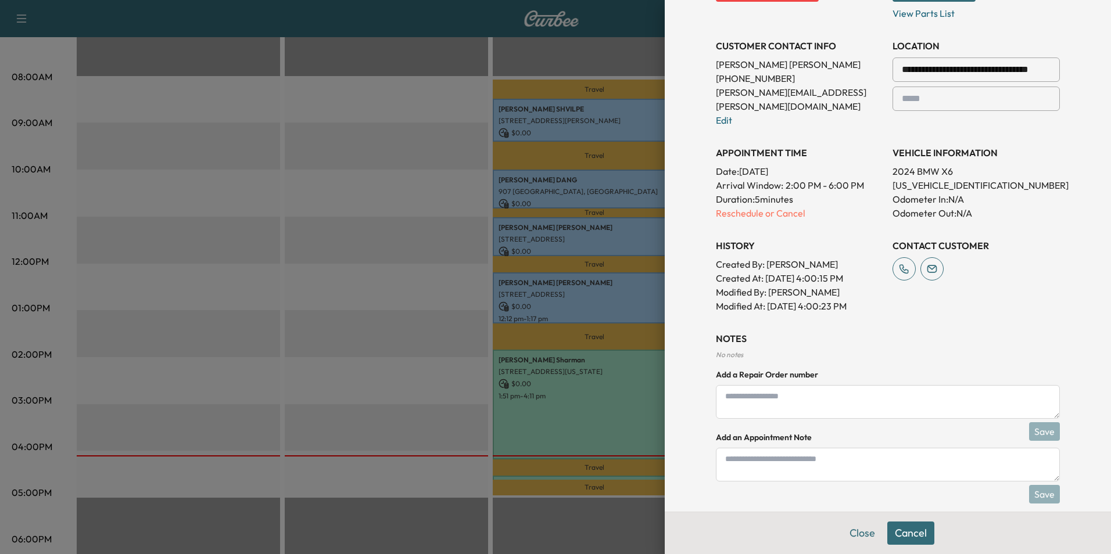
scroll to position [239, 0]
click at [763, 454] on textarea at bounding box center [888, 464] width 344 height 34
type textarea "*****"
click at [1033, 484] on button "Save" at bounding box center [1044, 493] width 31 height 19
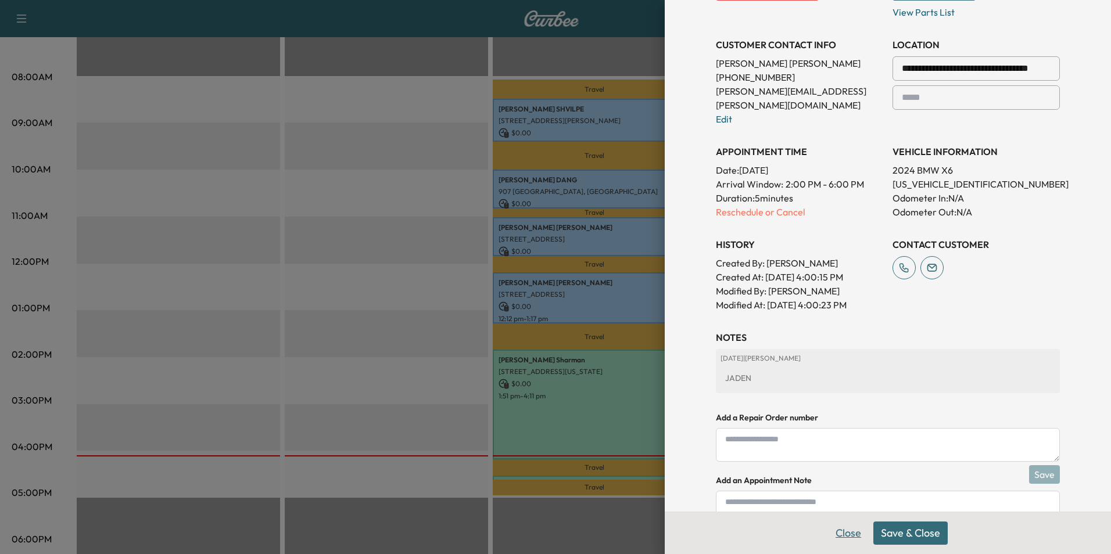
click at [845, 533] on button "Close" at bounding box center [848, 533] width 41 height 23
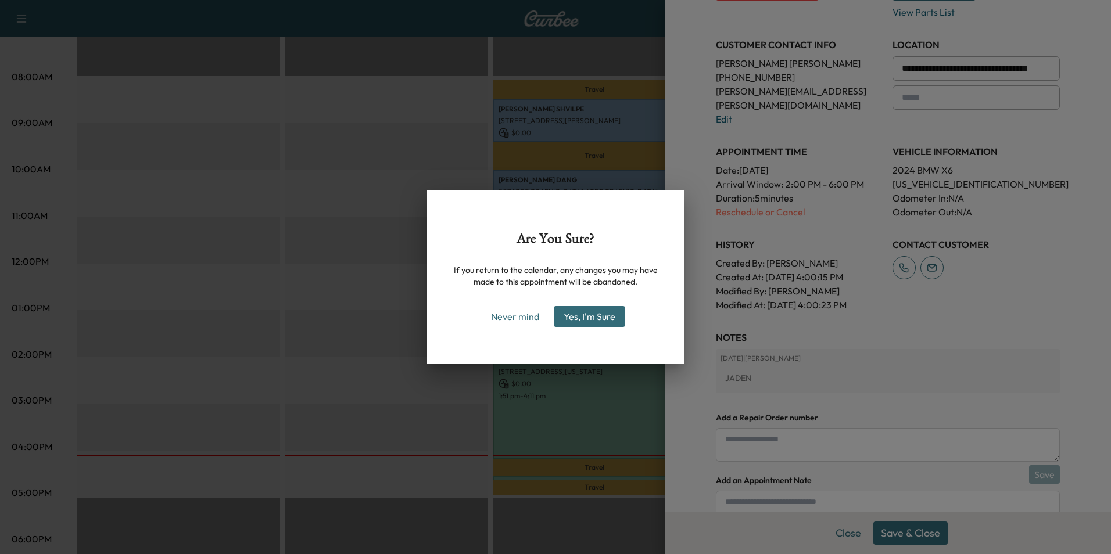
click at [874, 534] on div "Are You Sure? If you return to the calendar, any changes you may have made to t…" at bounding box center [555, 277] width 1111 height 554
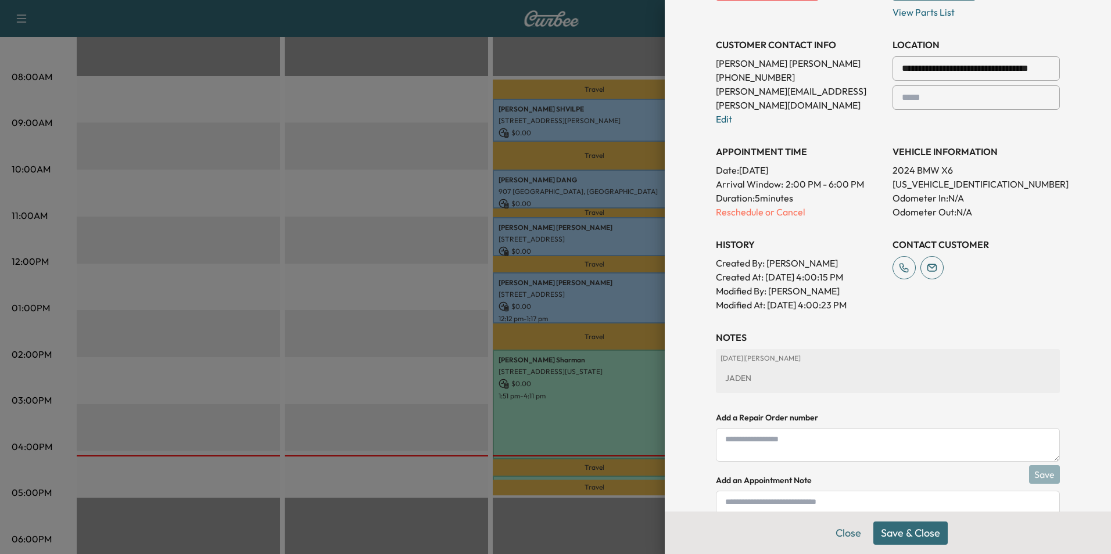
click at [874, 534] on button "Save & Close" at bounding box center [911, 533] width 74 height 23
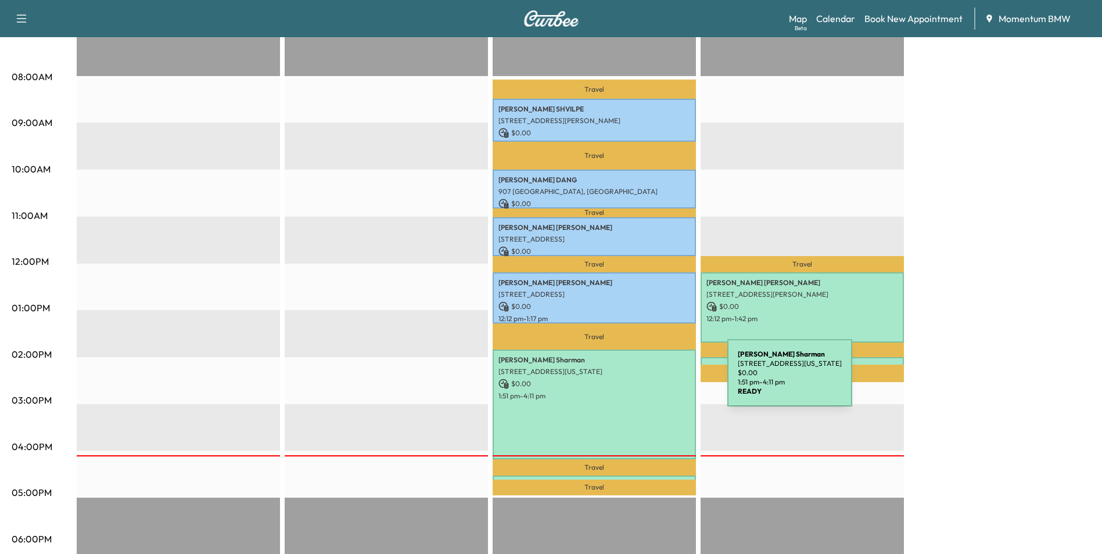
click at [640, 381] on p "$ 0.00" at bounding box center [595, 384] width 192 height 10
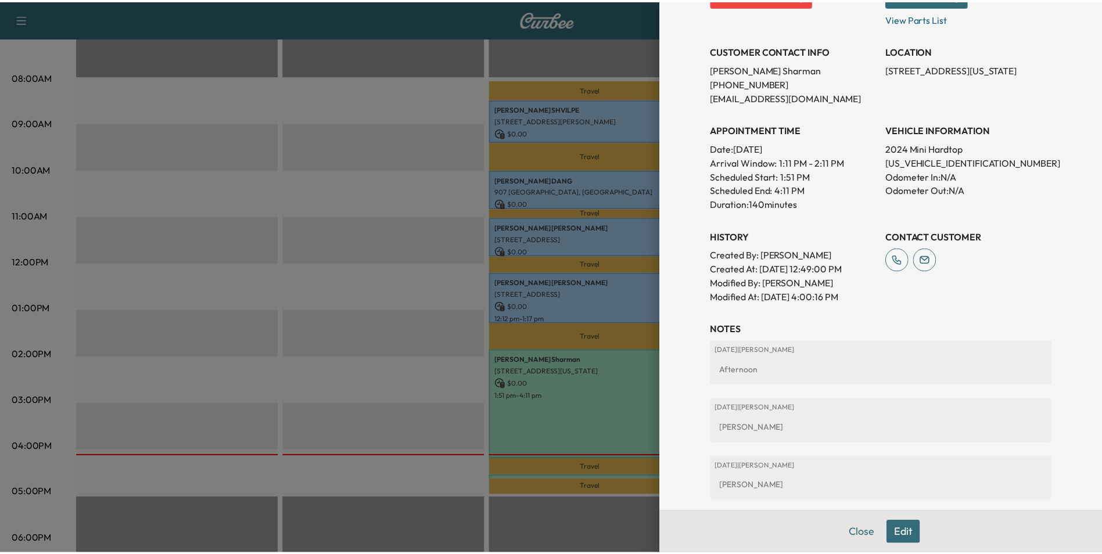
scroll to position [232, 0]
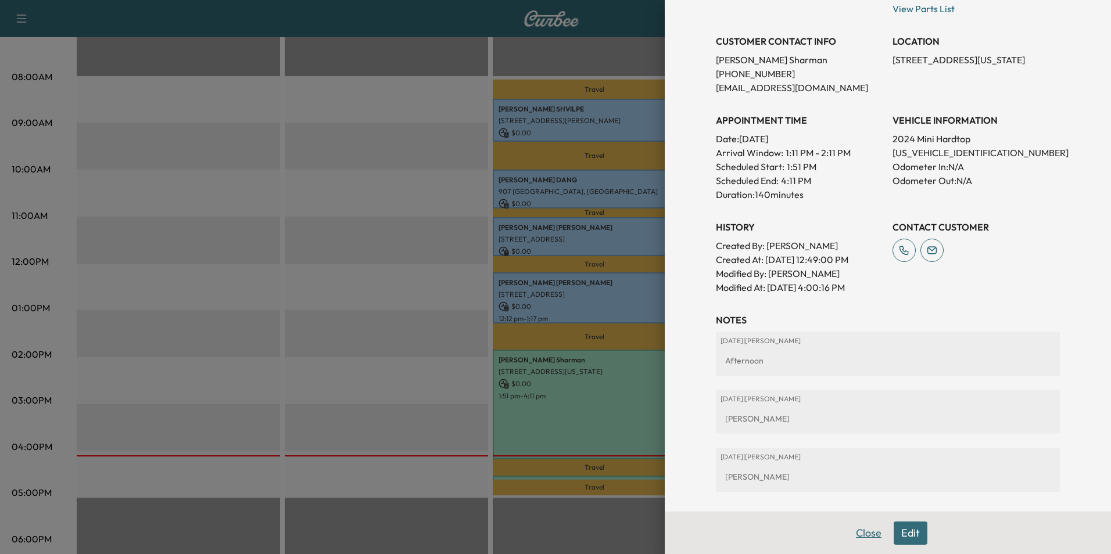
click at [867, 537] on button "Close" at bounding box center [869, 533] width 41 height 23
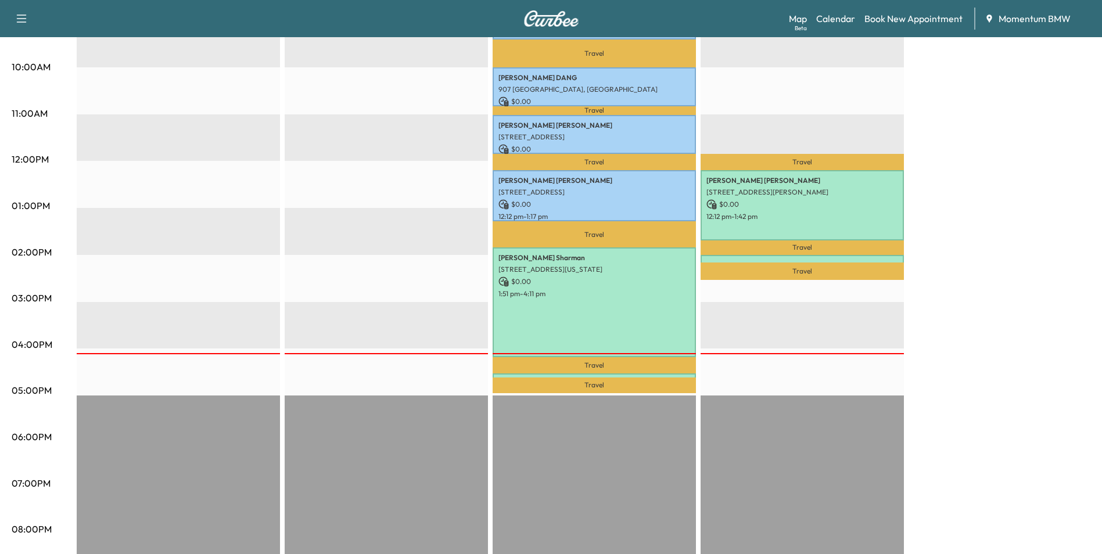
scroll to position [291, 0]
